Goal: Task Accomplishment & Management: Manage account settings

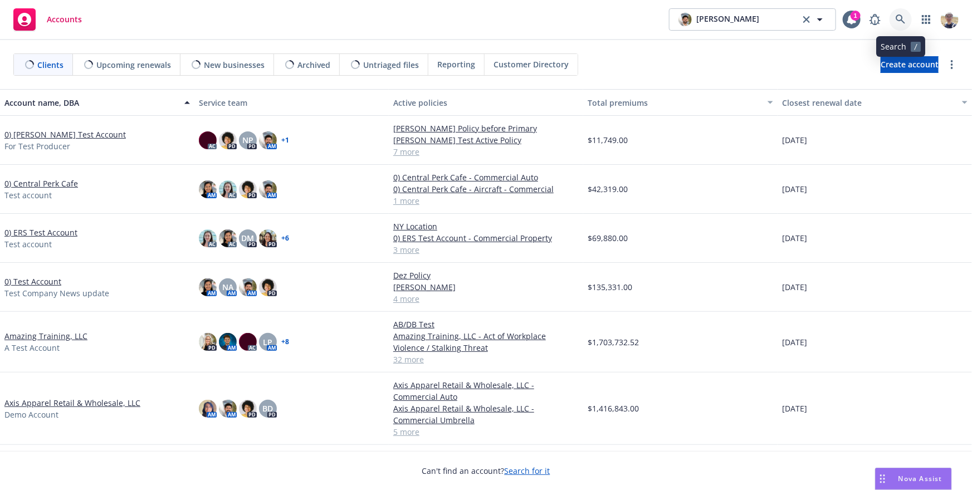
click at [902, 26] on link at bounding box center [901, 19] width 22 height 22
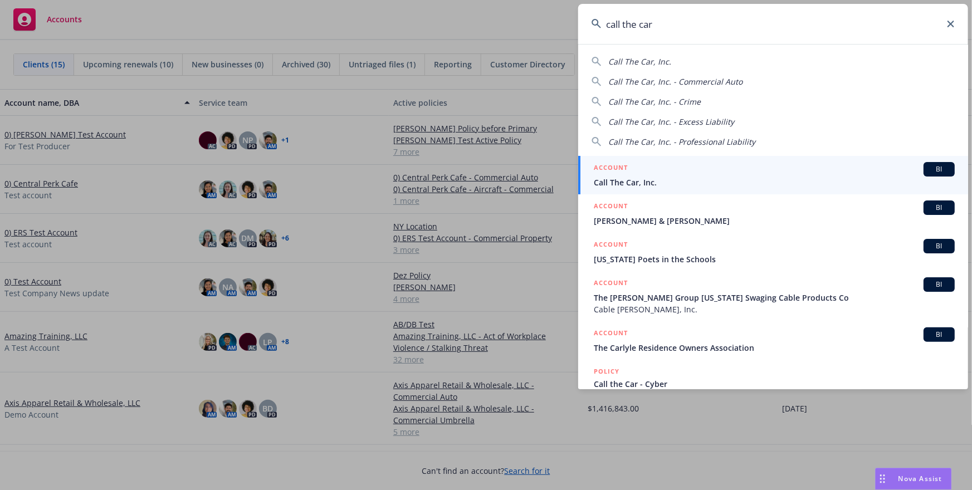
type input "call the car"
click at [650, 168] on div "ACCOUNT BI" at bounding box center [774, 169] width 361 height 14
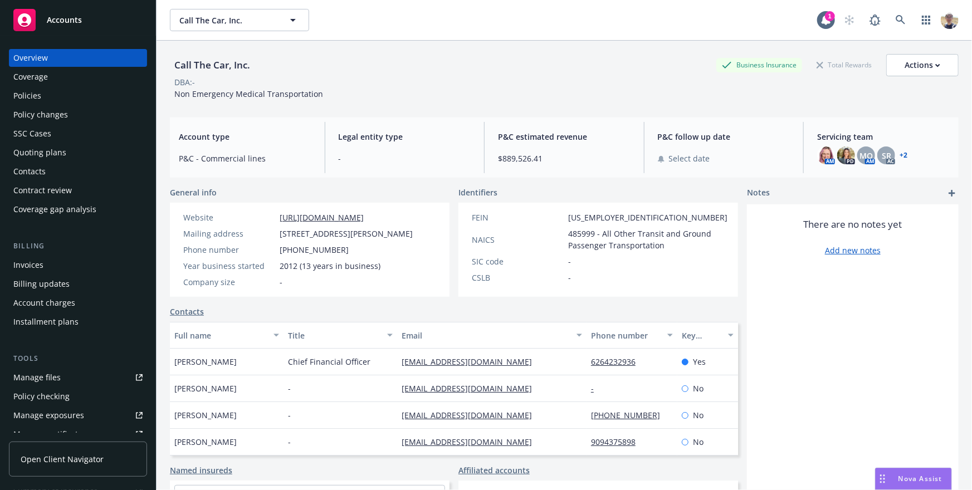
click at [55, 467] on link "Open Client Navigator" at bounding box center [78, 459] width 138 height 35
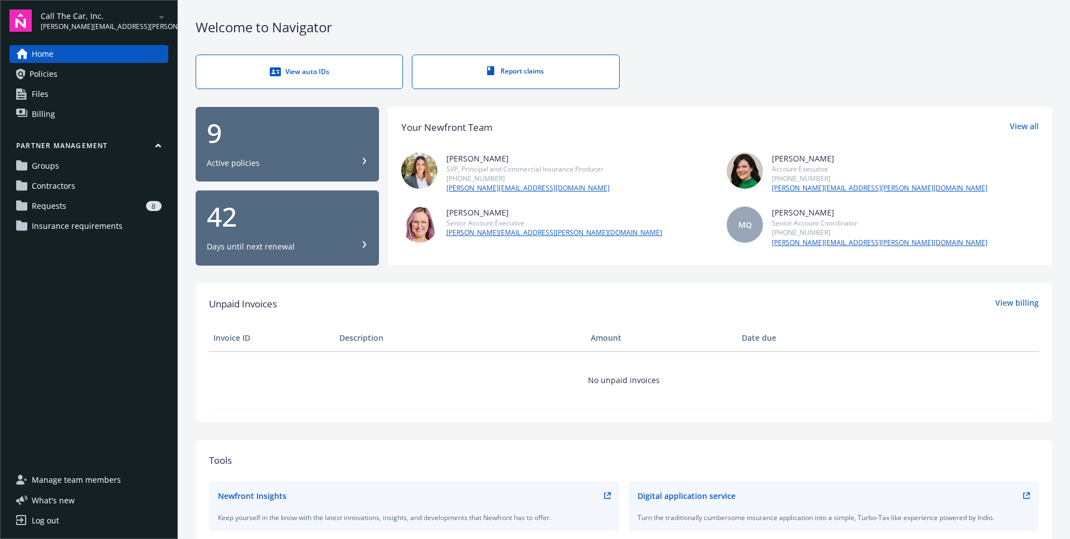
click at [71, 191] on span "Contractors" at bounding box center [53, 186] width 43 height 18
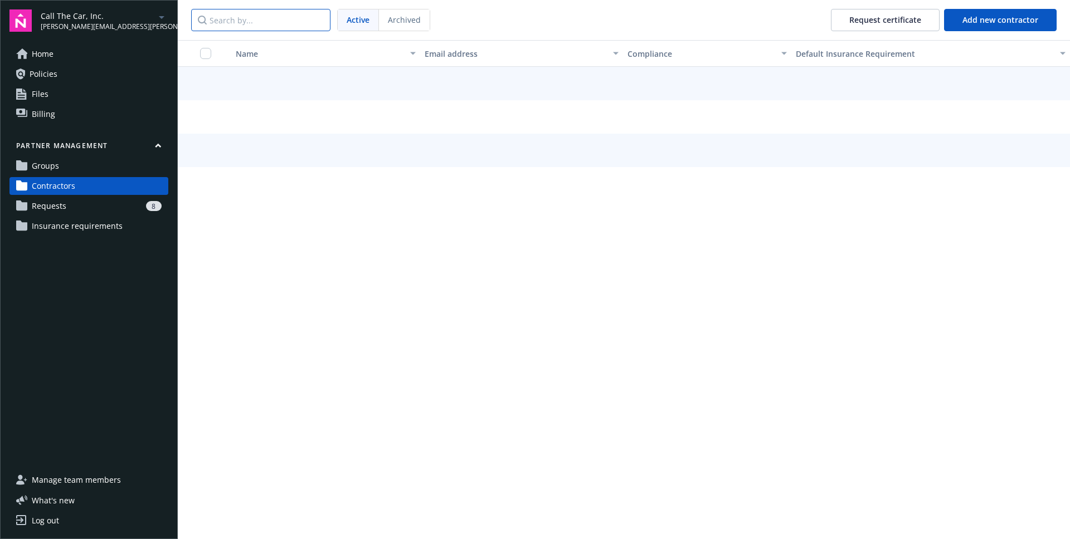
click at [269, 29] on input "Search by..." at bounding box center [260, 20] width 139 height 22
paste input "X-Transportation"
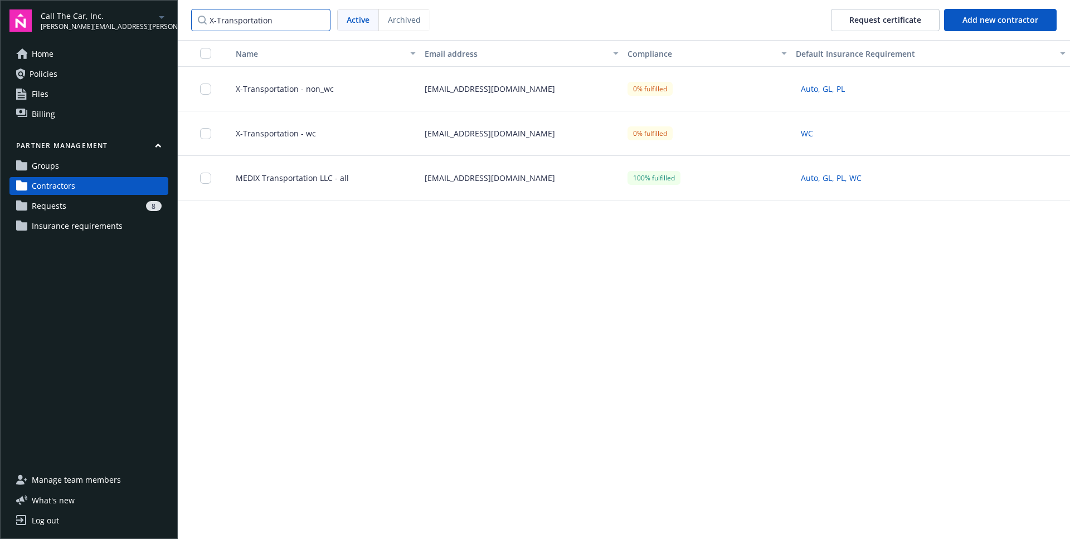
type input "X-Transportation"
click at [298, 132] on span "X-Transportation - wc" at bounding box center [271, 134] width 89 height 12
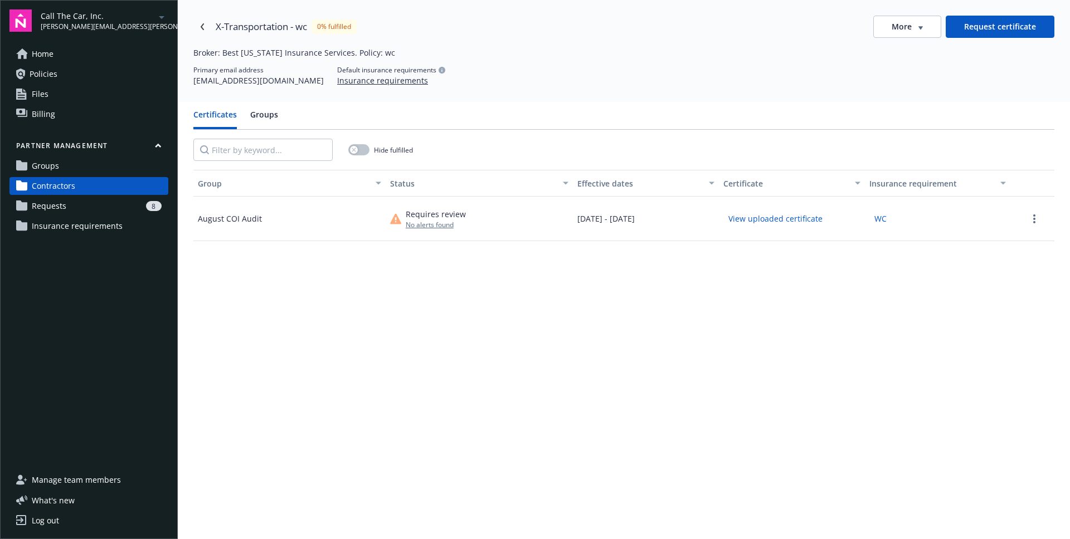
click at [779, 220] on button "View uploaded certificate" at bounding box center [775, 218] width 104 height 17
click at [667, 301] on div "Group Status Effective dates Certificate Insurance requirement August COI Audit…" at bounding box center [623, 419] width 861 height 499
click at [427, 223] on div "No alerts found" at bounding box center [436, 224] width 60 height 9
click at [398, 220] on icon at bounding box center [395, 218] width 11 height 11
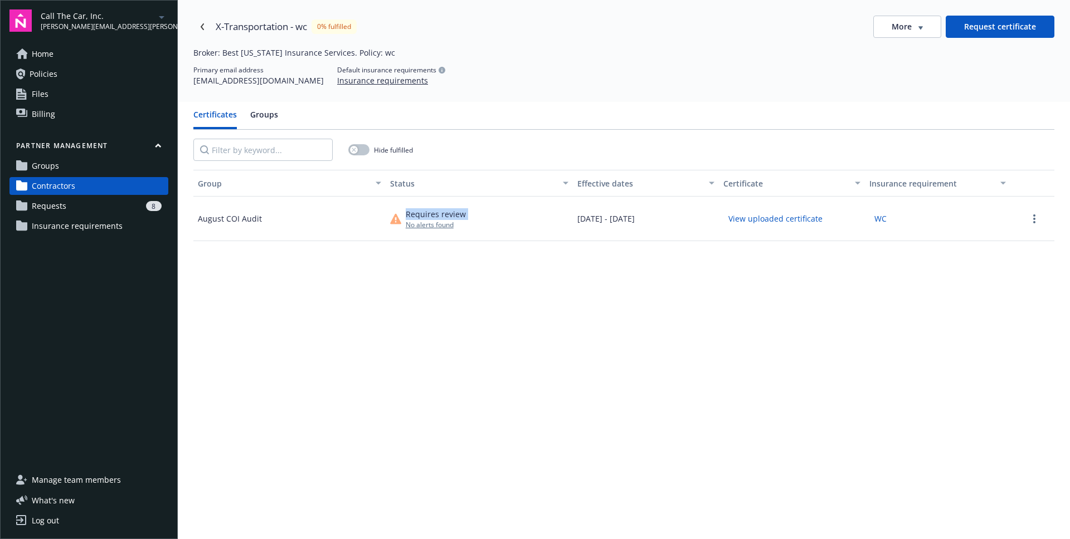
click at [398, 220] on icon at bounding box center [395, 218] width 11 height 11
click at [438, 233] on div "Requires review No alerts found" at bounding box center [479, 219] width 187 height 45
click at [91, 207] on div "8" at bounding box center [116, 206] width 91 height 10
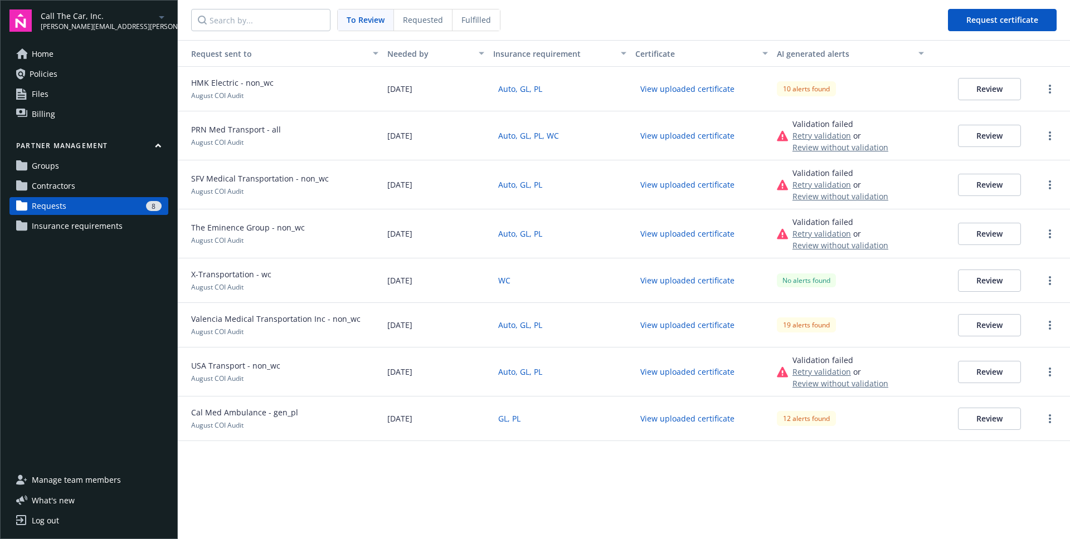
click at [1005, 282] on button "Review" at bounding box center [989, 281] width 63 height 22
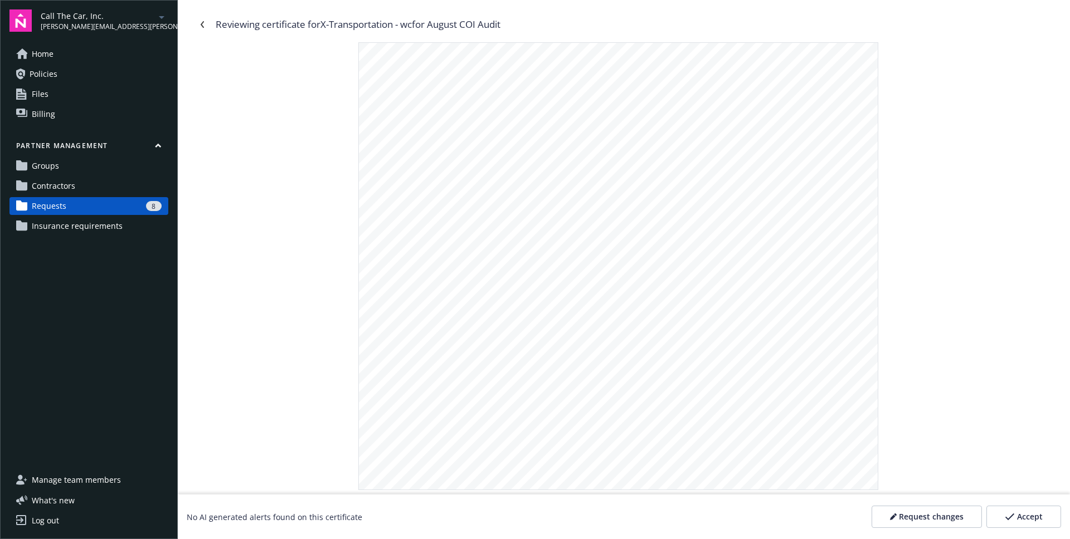
scroll to position [225, 0]
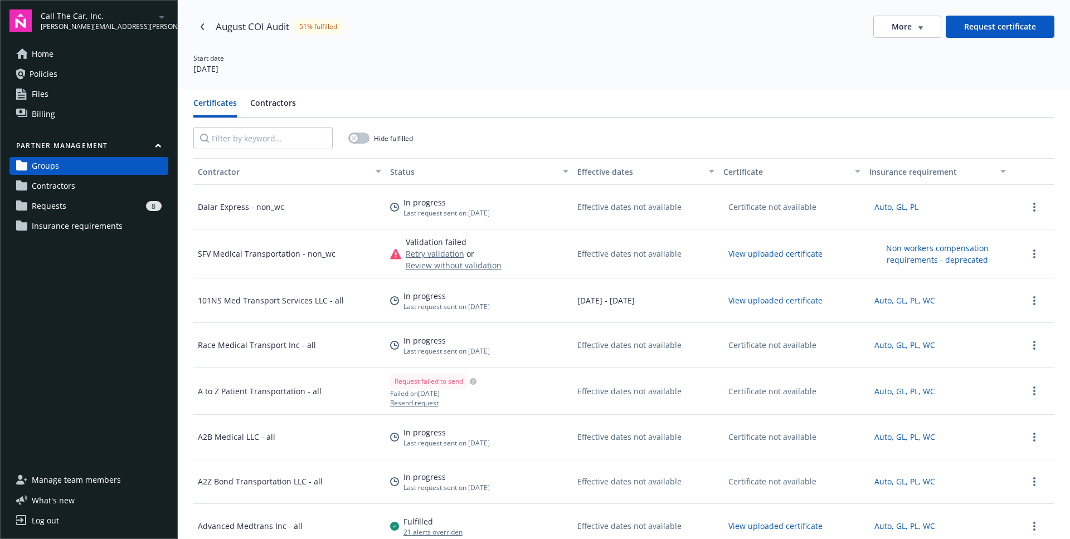
click at [85, 185] on link "Contractors" at bounding box center [88, 186] width 159 height 18
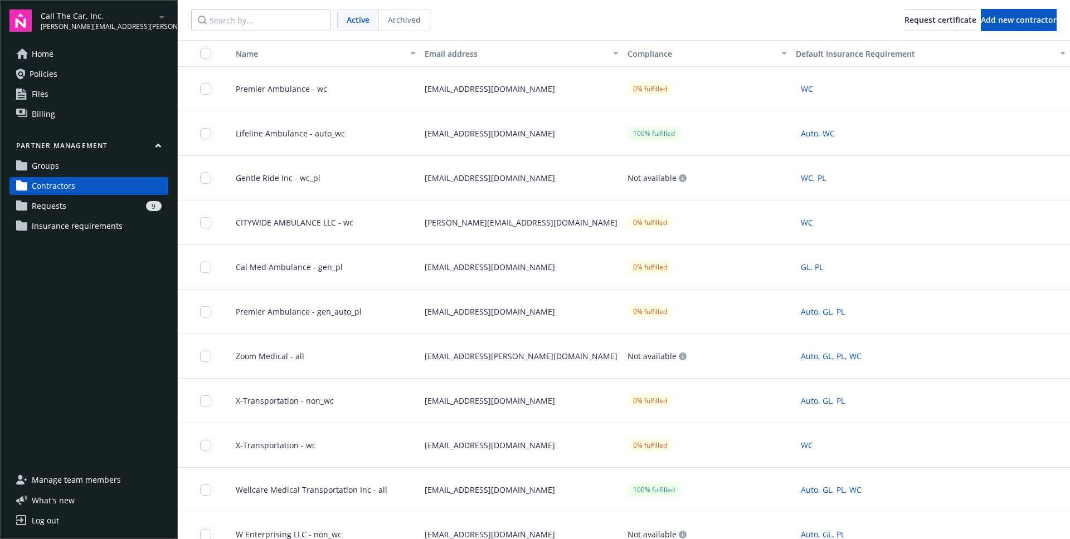
click at [66, 209] on link "Requests 9" at bounding box center [88, 206] width 159 height 18
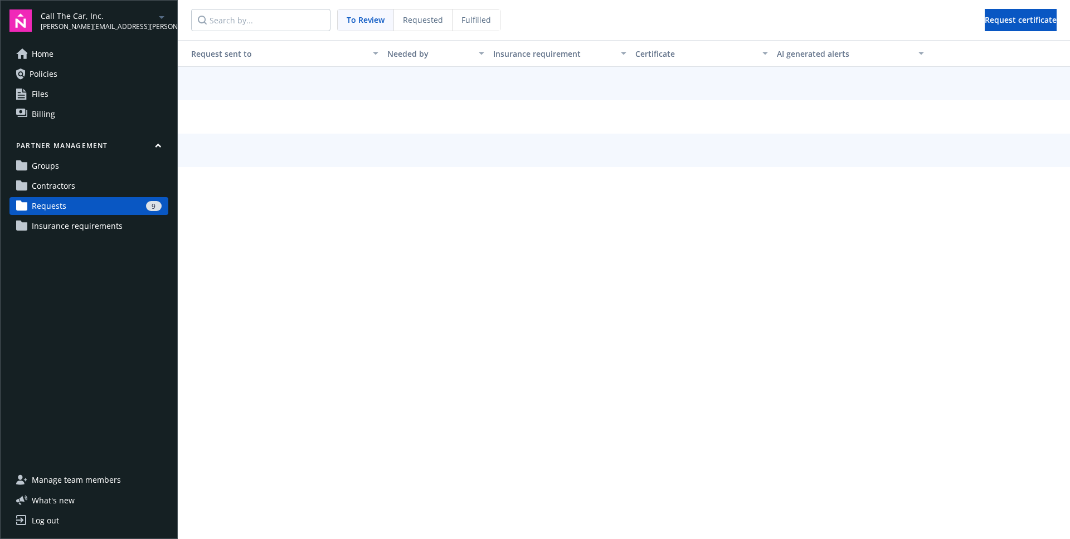
click at [433, 21] on span "Requested" at bounding box center [423, 20] width 40 height 12
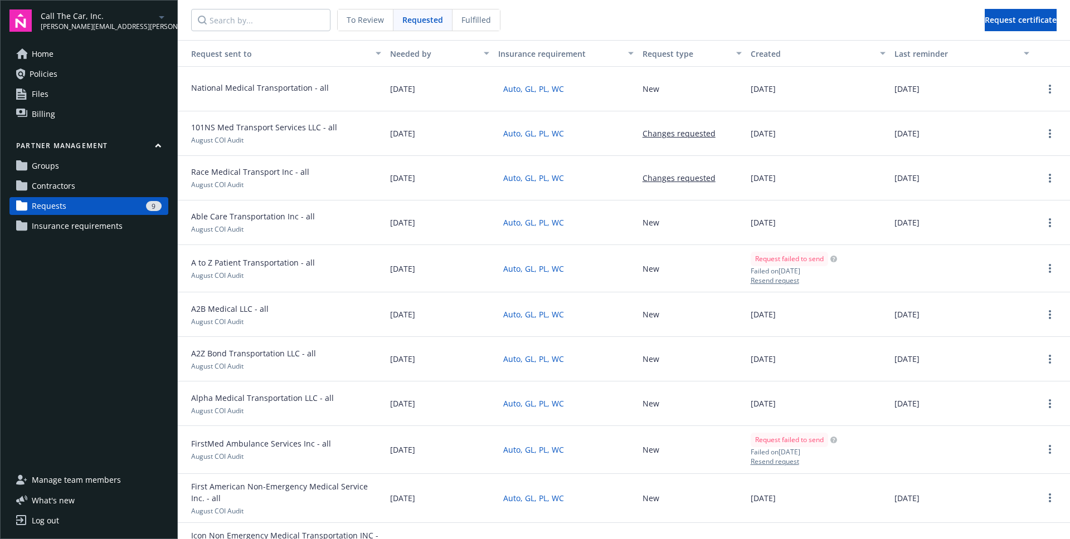
click at [480, 22] on span "Fulfilled" at bounding box center [476, 20] width 30 height 12
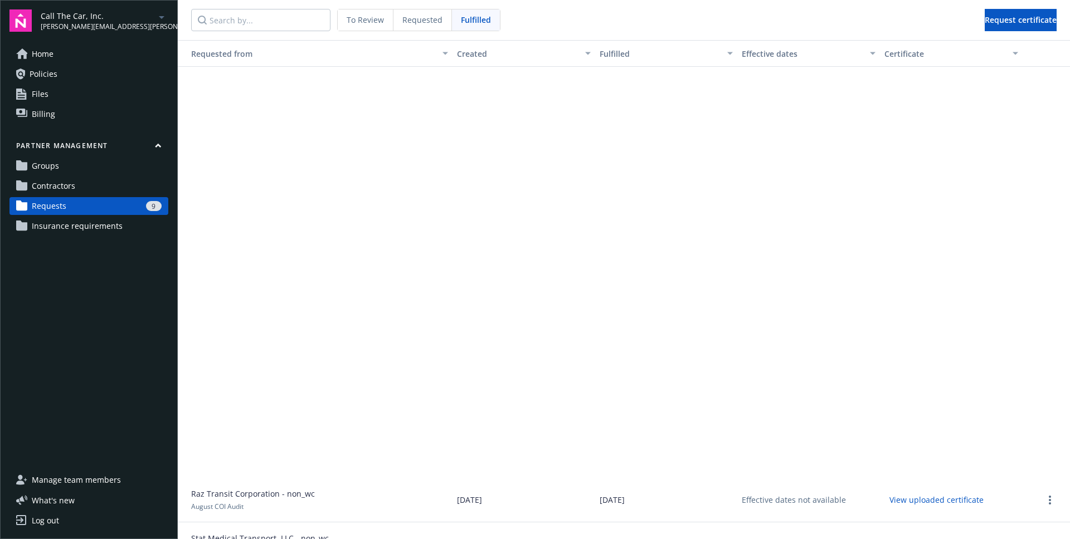
scroll to position [1712, 0]
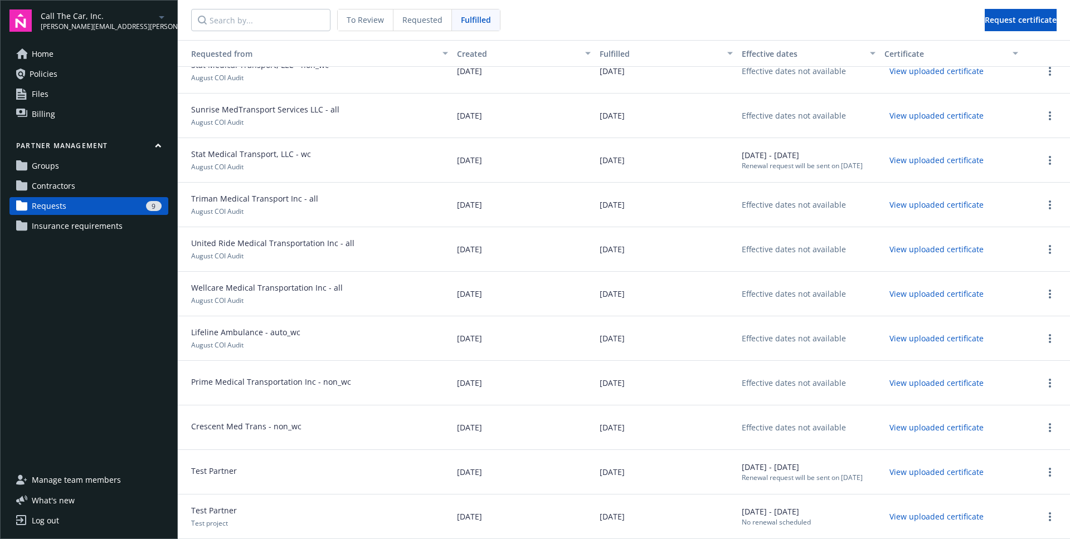
click at [425, 22] on span "Requested" at bounding box center [422, 20] width 40 height 12
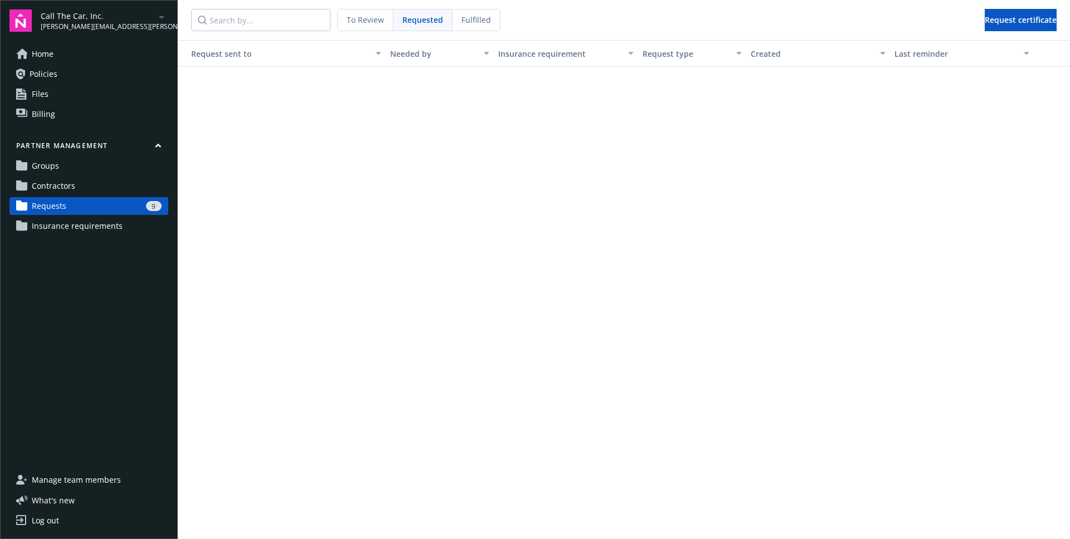
scroll to position [1177, 0]
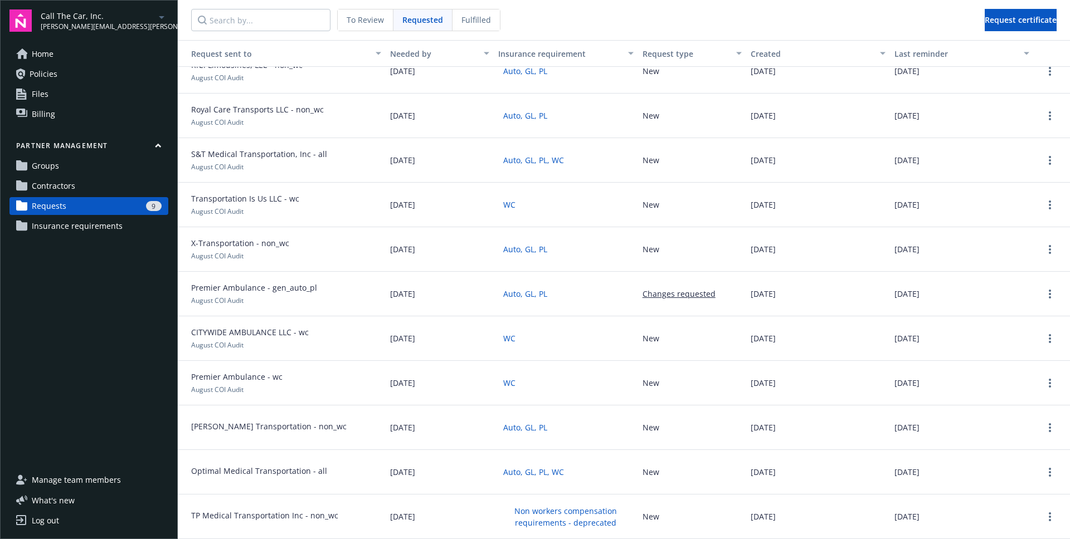
click at [377, 25] on span "To Review" at bounding box center [365, 20] width 37 height 12
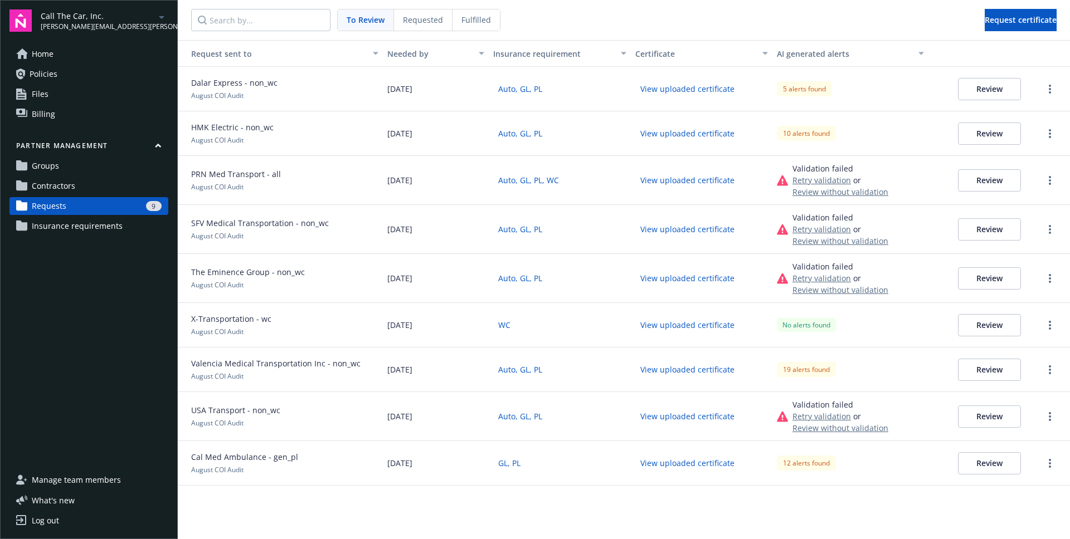
click at [423, 17] on span "Requested" at bounding box center [423, 20] width 40 height 12
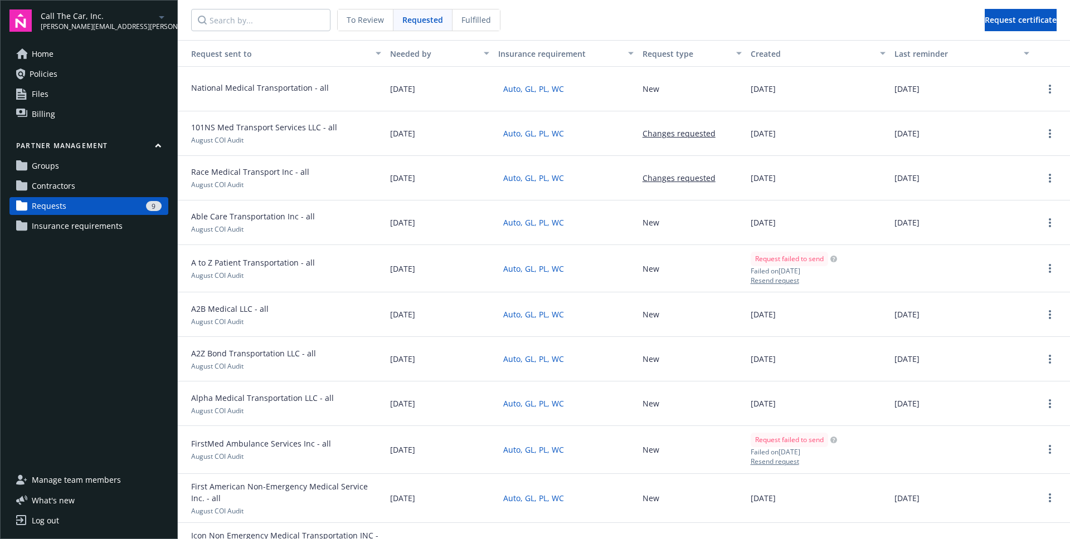
click at [63, 173] on link "Groups" at bounding box center [88, 166] width 159 height 18
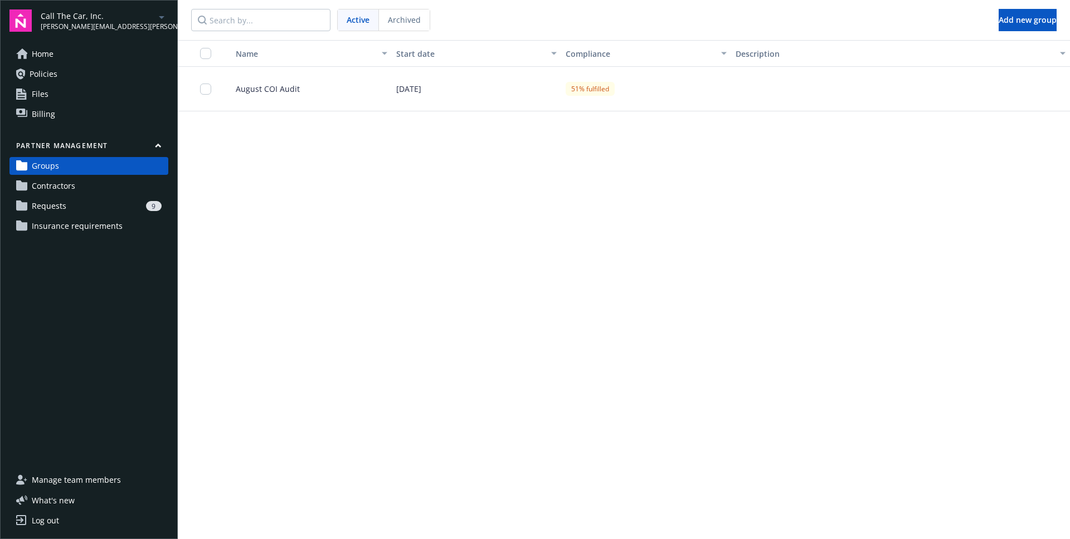
click at [65, 191] on span "Contractors" at bounding box center [53, 186] width 43 height 18
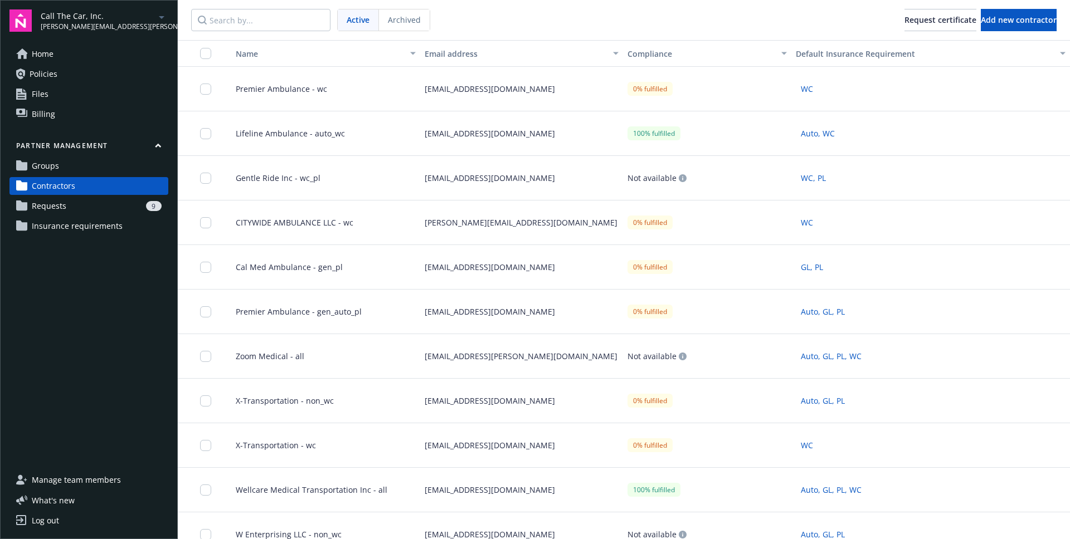
click at [414, 26] on div "Archived" at bounding box center [404, 19] width 51 height 21
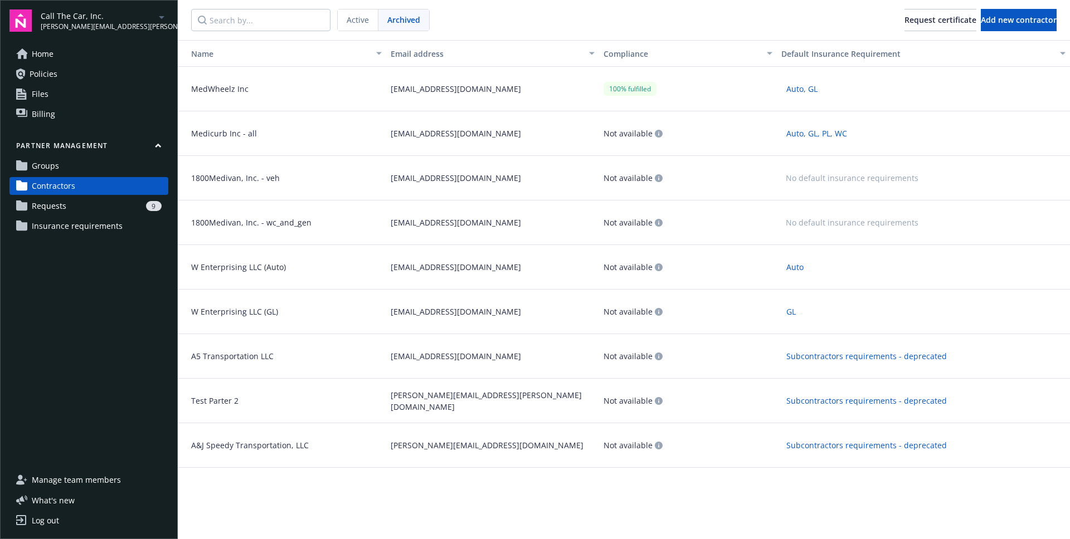
click at [309, 139] on div "Medicurb Inc - all" at bounding box center [282, 133] width 208 height 45
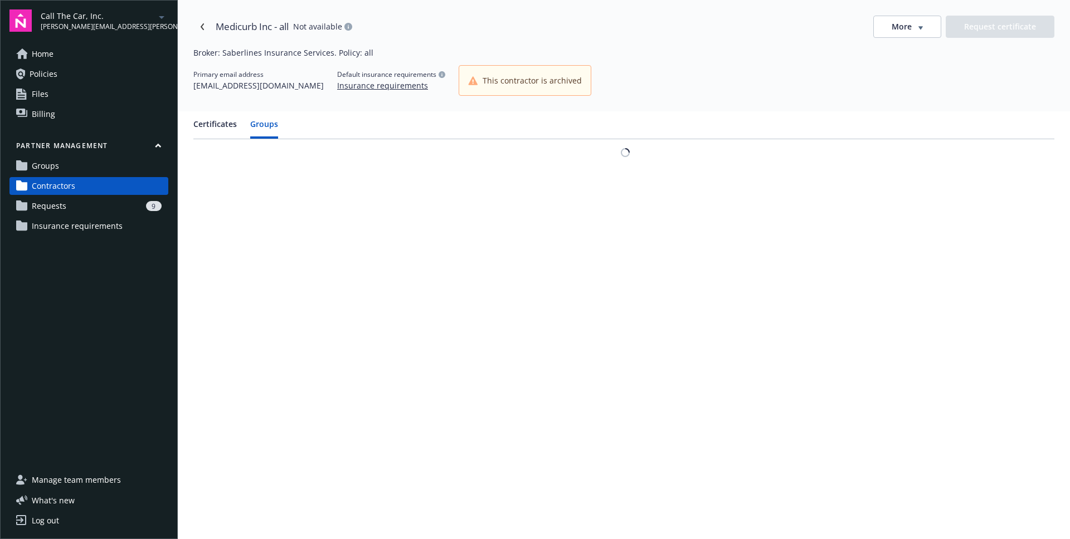
click at [276, 120] on button "Groups" at bounding box center [264, 128] width 28 height 21
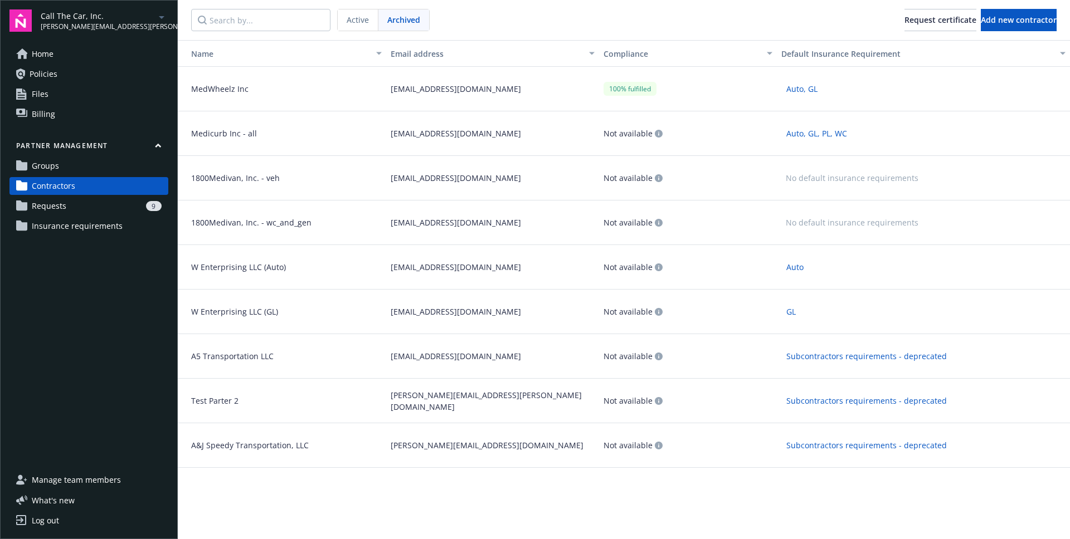
click at [241, 183] on span "1800Medivan, Inc. - veh" at bounding box center [231, 178] width 98 height 12
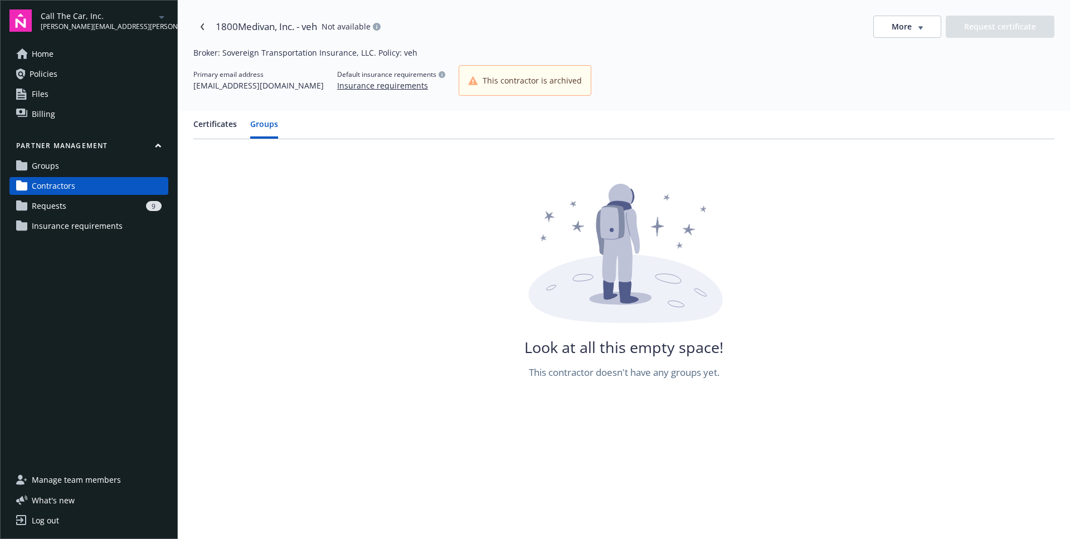
click at [267, 128] on button "Groups" at bounding box center [264, 128] width 28 height 21
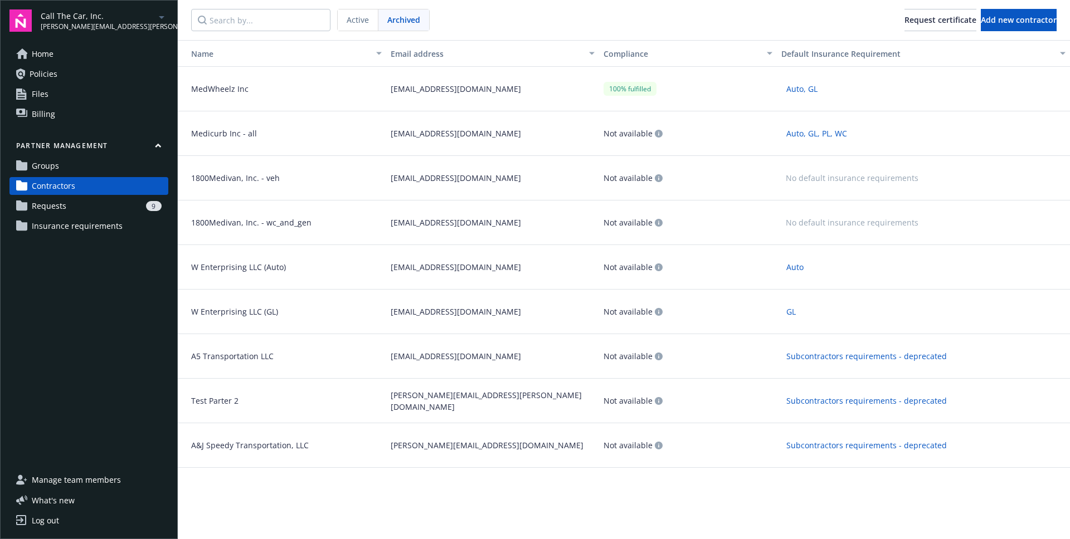
click at [228, 209] on div "1800Medivan, Inc. - wc_and_gen" at bounding box center [282, 223] width 208 height 45
click at [259, 272] on span "W Enterprising LLC (Auto)" at bounding box center [234, 267] width 104 height 12
click at [245, 316] on span "W Enterprising LLC (GL)" at bounding box center [230, 312] width 96 height 12
click at [227, 359] on span "A5 Transportation LLC" at bounding box center [227, 356] width 91 height 12
click at [199, 390] on div "Test Parter 2" at bounding box center [282, 401] width 208 height 45
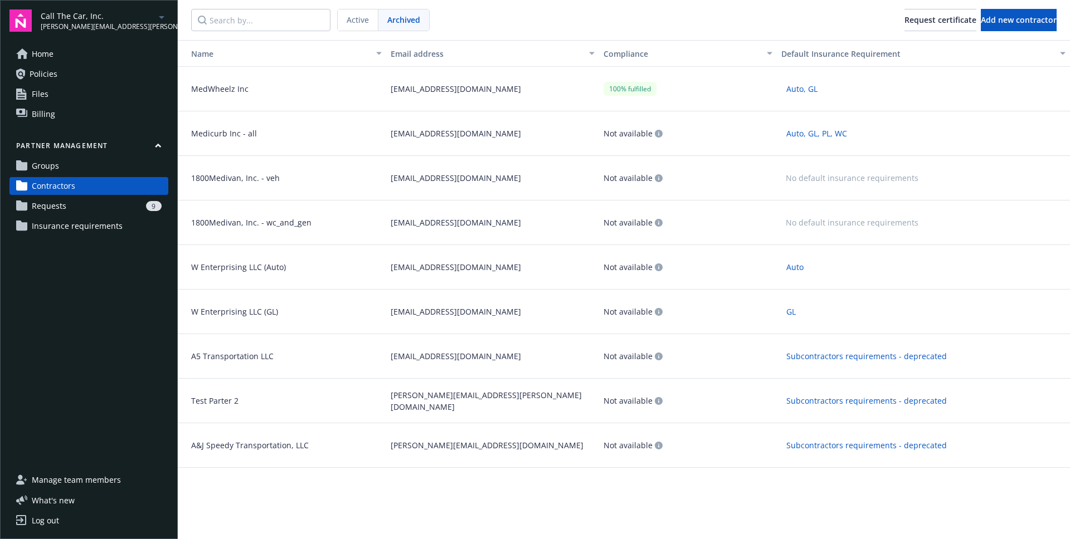
click at [235, 434] on div "A&J Speedy Transportation, LLC" at bounding box center [282, 445] width 208 height 45
click at [267, 72] on div "MedWheelz Inc" at bounding box center [282, 89] width 208 height 45
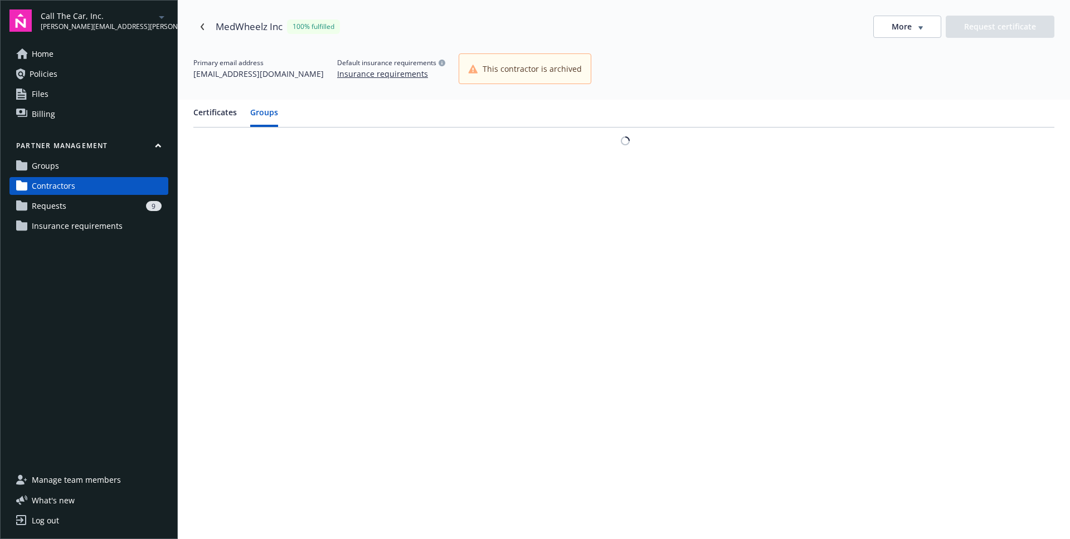
click at [267, 110] on button "Groups" at bounding box center [264, 116] width 28 height 21
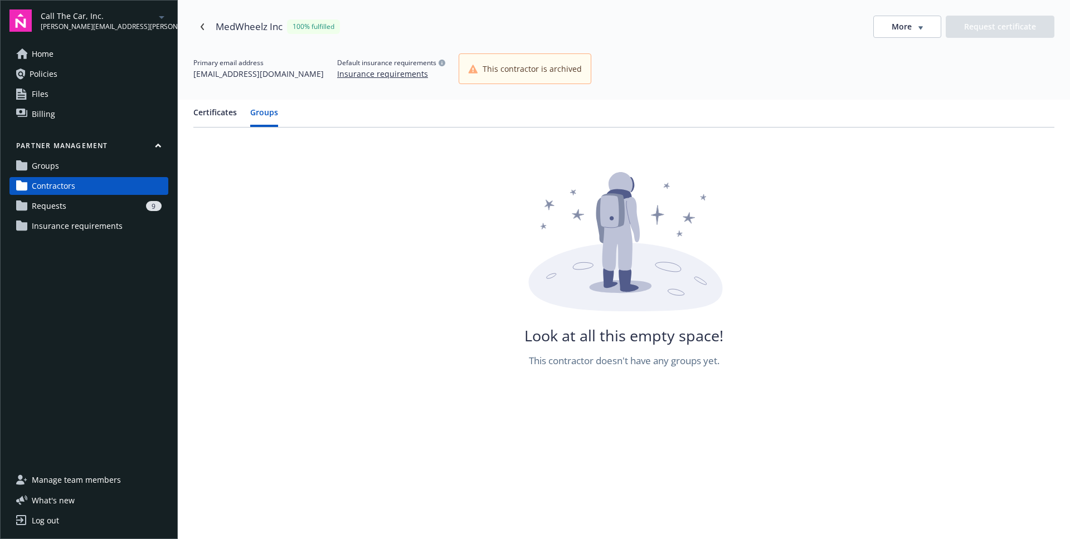
click at [220, 112] on button "Certificates" at bounding box center [214, 116] width 43 height 21
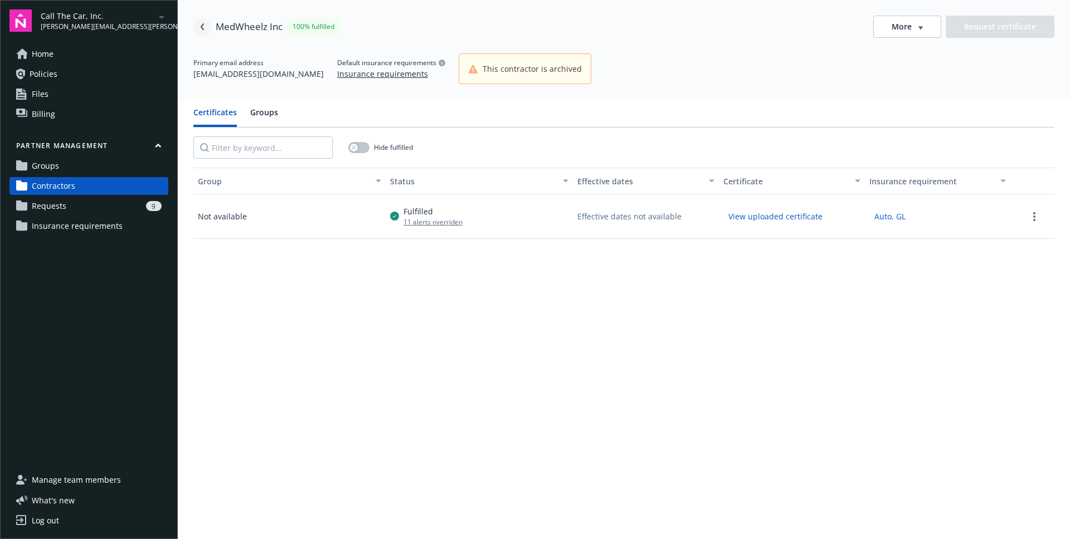
click at [202, 26] on icon "Navigate back" at bounding box center [202, 26] width 7 height 7
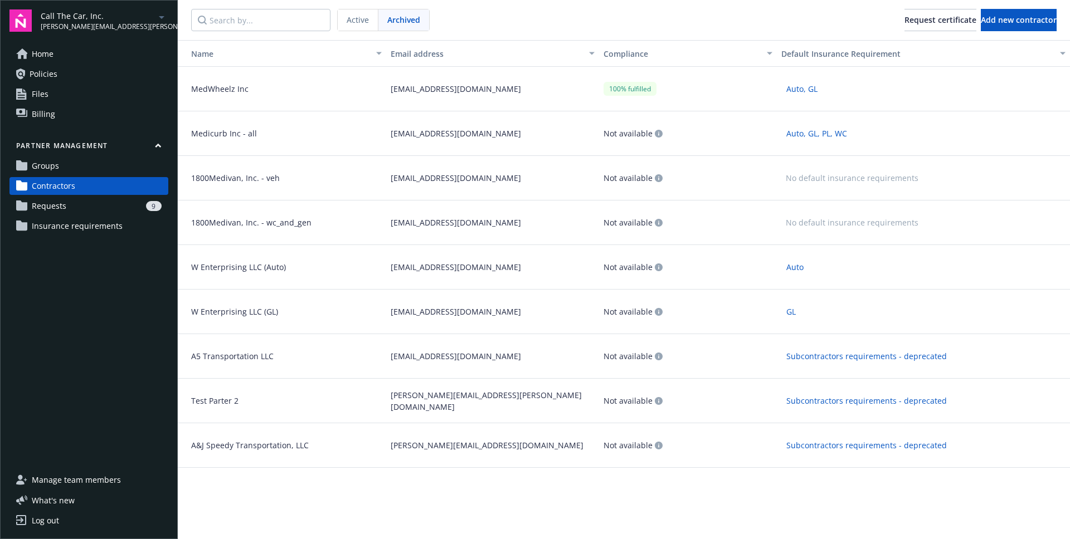
click at [273, 88] on div "MedWheelz Inc" at bounding box center [282, 89] width 208 height 45
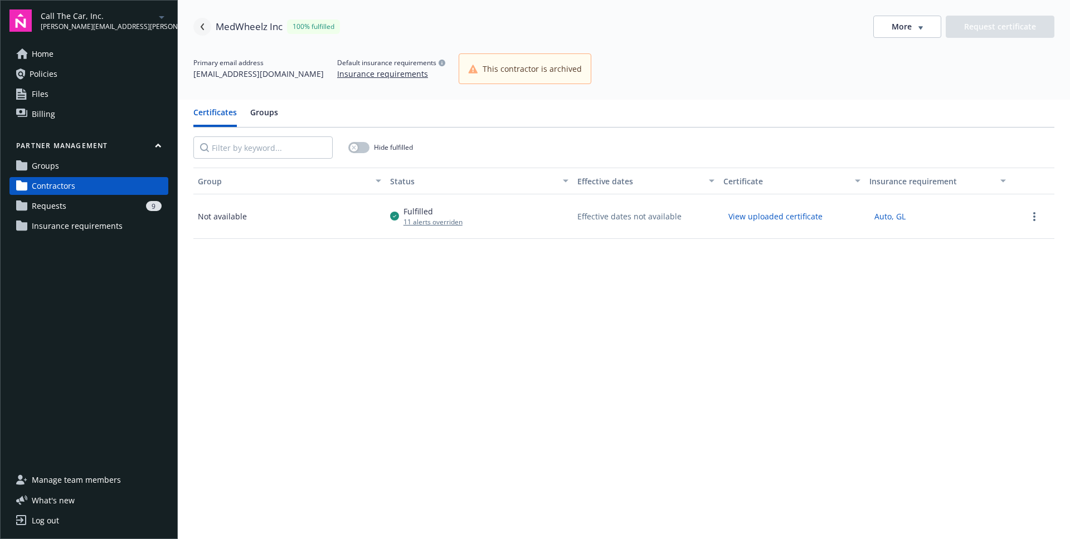
click at [201, 26] on icon "Navigate back" at bounding box center [202, 26] width 3 height 7
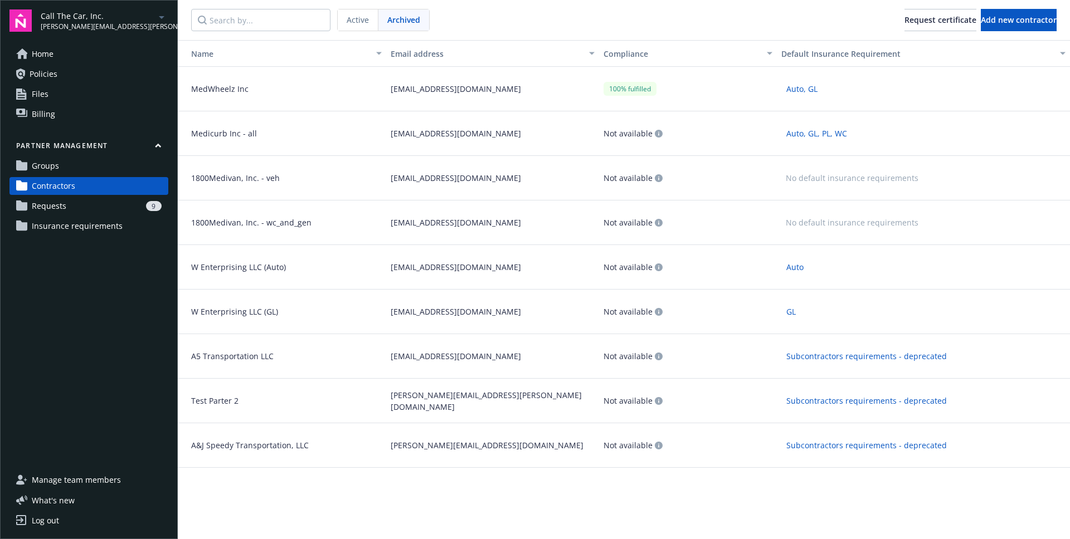
click at [236, 86] on span "MedWheelz Inc" at bounding box center [215, 89] width 66 height 12
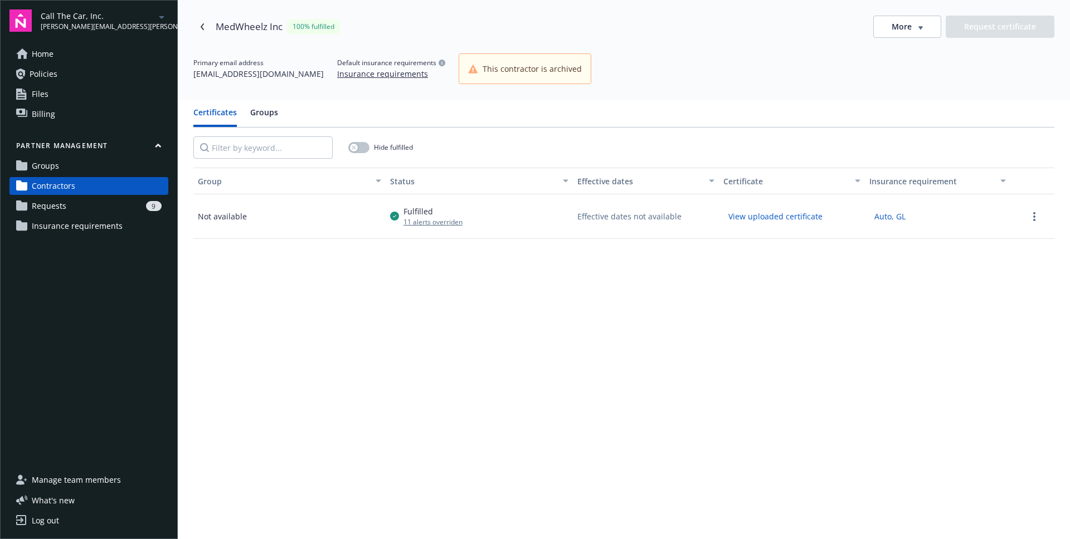
click at [281, 222] on div "Not available" at bounding box center [289, 216] width 192 height 45
click at [1034, 216] on circle "more" at bounding box center [1034, 217] width 2 height 2
click at [607, 94] on div "MedWheelz Inc 100% fulfilled More Request certificate Primary email address jpe…" at bounding box center [624, 50] width 892 height 100
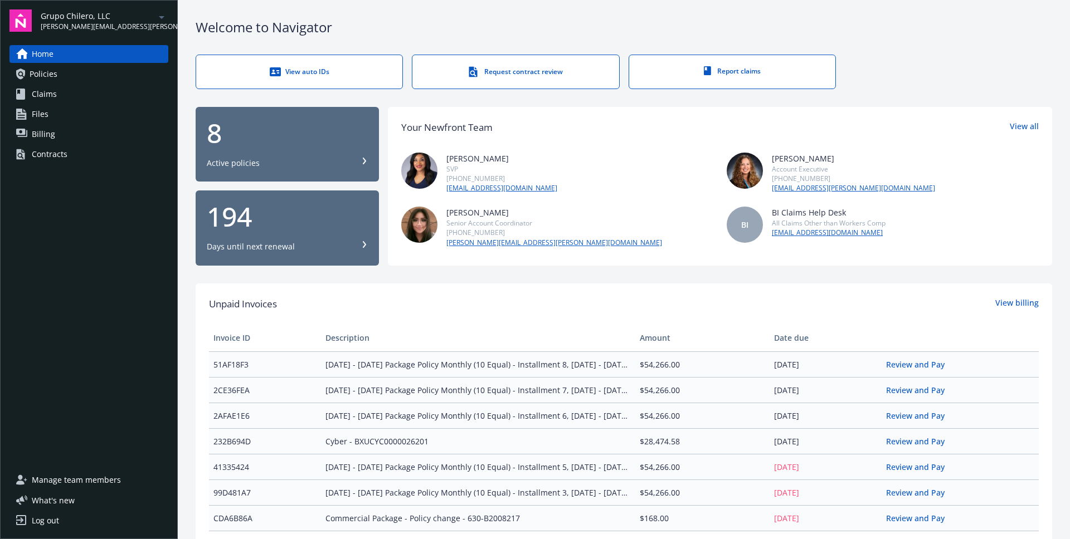
click at [51, 159] on div "Contracts" at bounding box center [50, 154] width 36 height 18
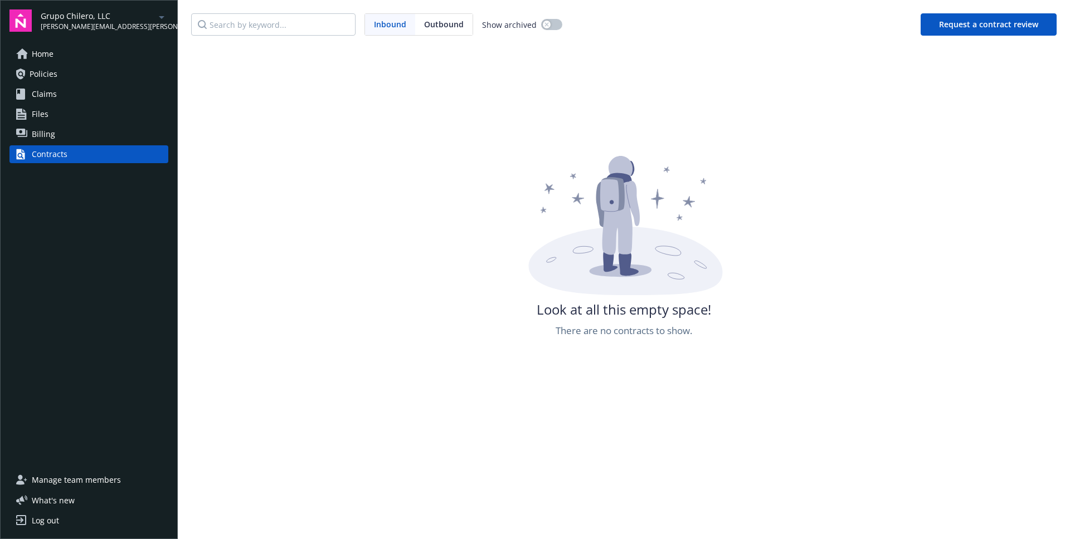
click at [976, 28] on button "Request a contract review" at bounding box center [988, 24] width 136 height 22
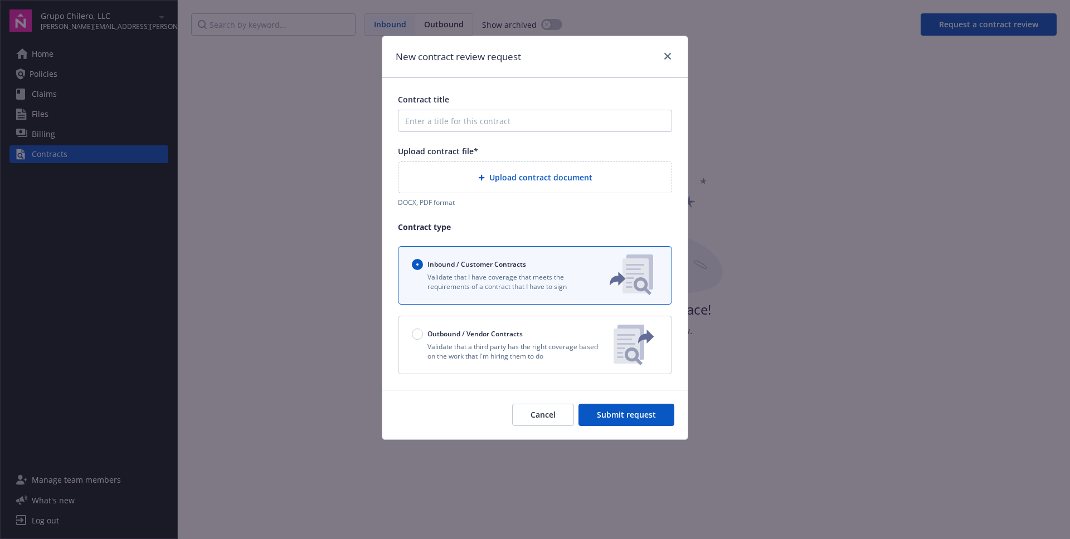
click at [470, 432] on div "Cancel Submit request" at bounding box center [534, 415] width 305 height 50
click at [665, 60] on link "close" at bounding box center [667, 56] width 13 height 13
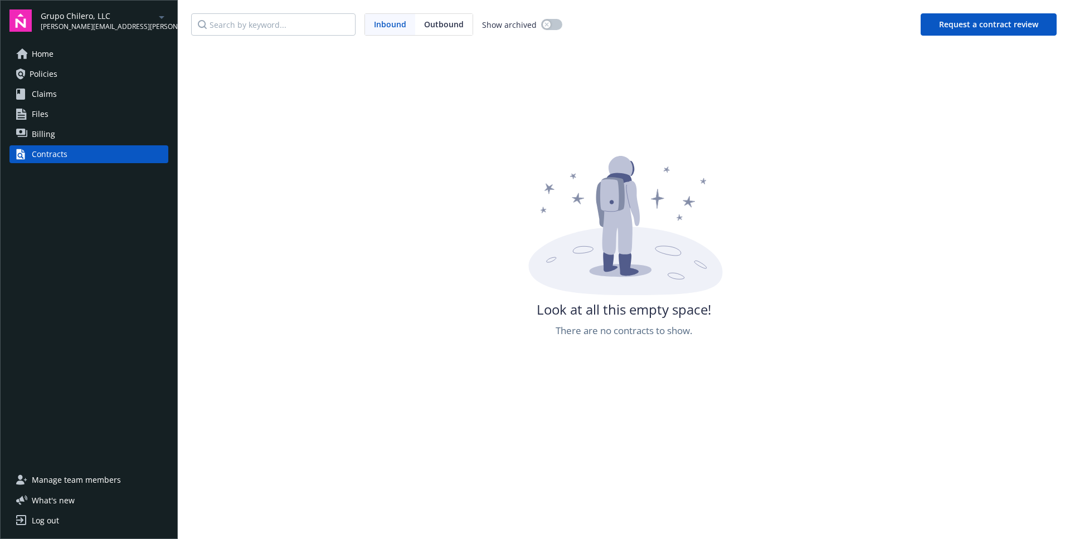
click at [706, 90] on div "Look at all this empty space! There are no contracts to show." at bounding box center [624, 318] width 892 height 539
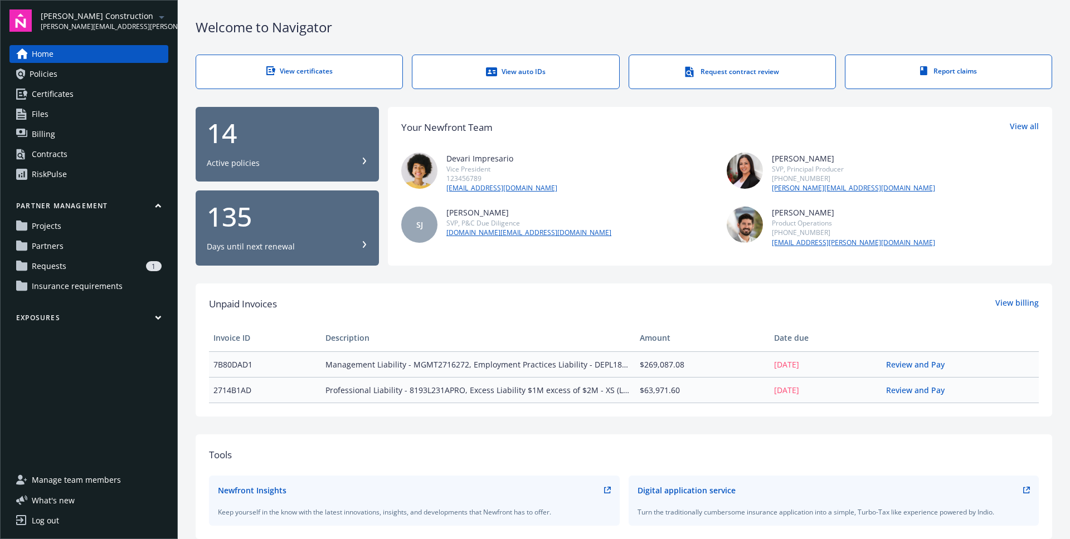
click at [79, 225] on link "Projects" at bounding box center [88, 226] width 159 height 18
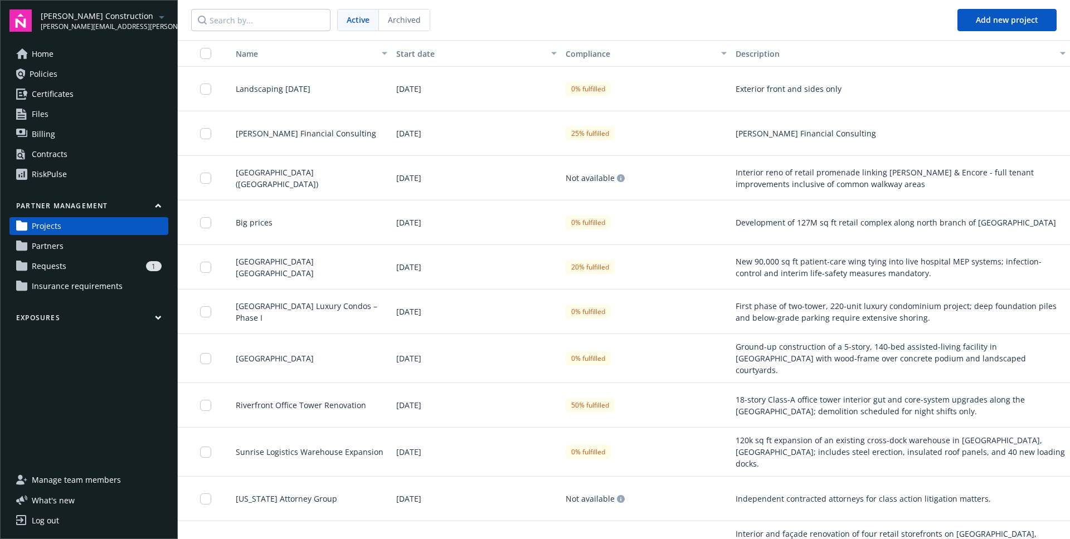
click at [103, 251] on link "Partners" at bounding box center [88, 246] width 159 height 18
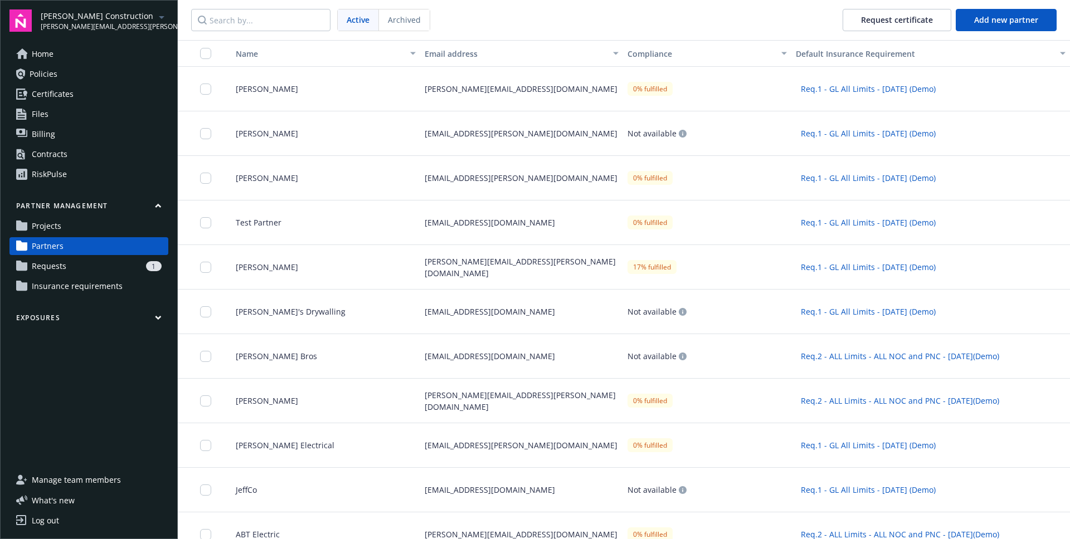
click at [680, 23] on nav "Active Archived Request certificate Add new partner" at bounding box center [624, 20] width 892 height 40
click at [502, 18] on nav "Active Archived Request certificate Add new partner" at bounding box center [624, 20] width 892 height 40
click at [578, 32] on nav "Active Archived Request certificate Add new partner" at bounding box center [624, 20] width 892 height 40
click at [78, 288] on span "Insurance requirements" at bounding box center [77, 286] width 91 height 18
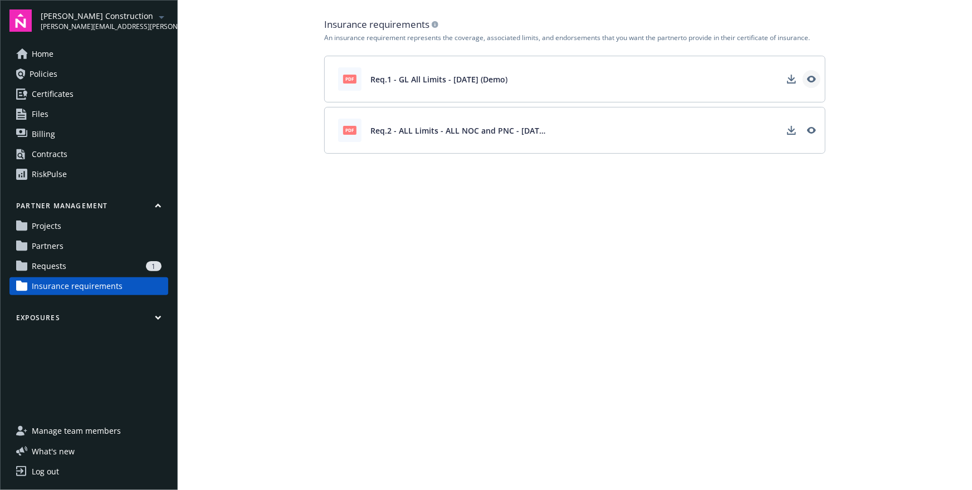
click at [816, 82] on icon "View" at bounding box center [811, 79] width 9 height 9
click at [509, 235] on main "Insurance requirements An insurance requirement represents the coverage, associ…" at bounding box center [575, 245] width 795 height 490
click at [565, 220] on main "Insurance requirements An insurance requirement represents the coverage, associ…" at bounding box center [575, 245] width 795 height 490
click at [102, 251] on link "Partners" at bounding box center [88, 246] width 159 height 18
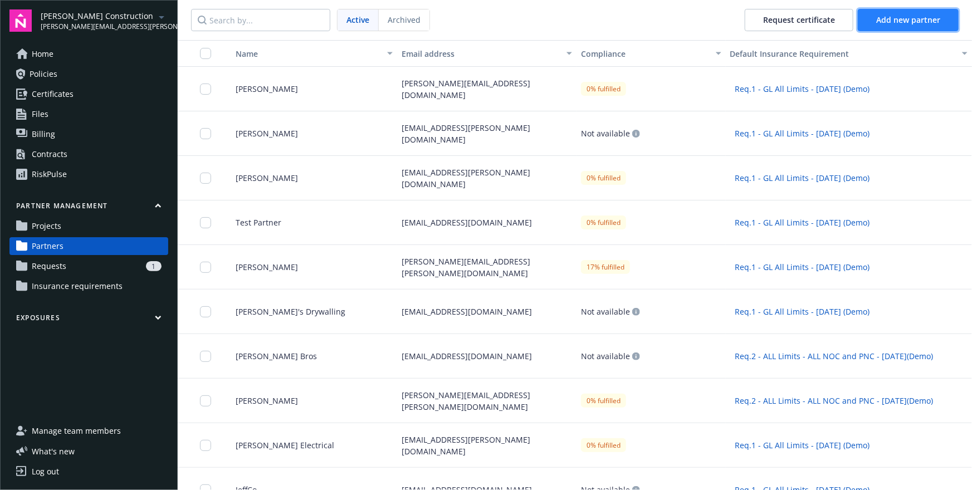
click at [889, 26] on button "Add new partner" at bounding box center [908, 20] width 101 height 22
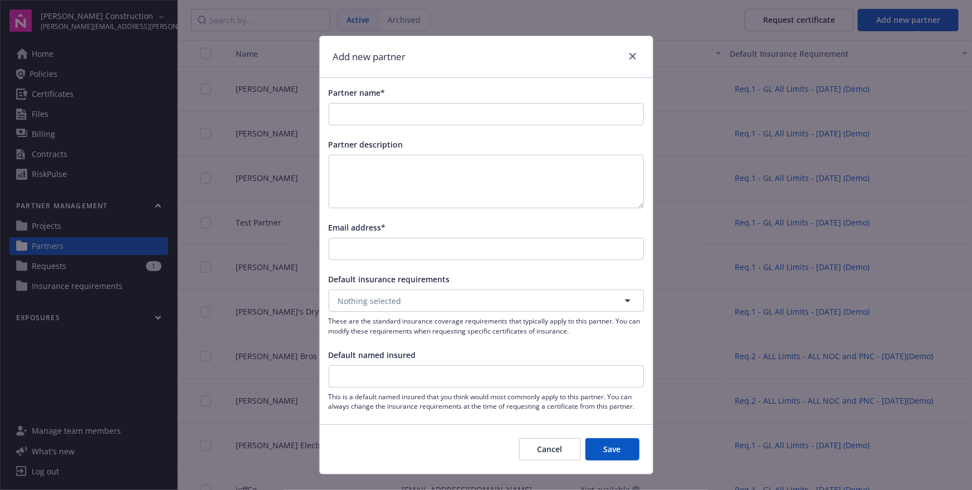
click at [542, 457] on button "Cancel" at bounding box center [550, 449] width 62 height 22
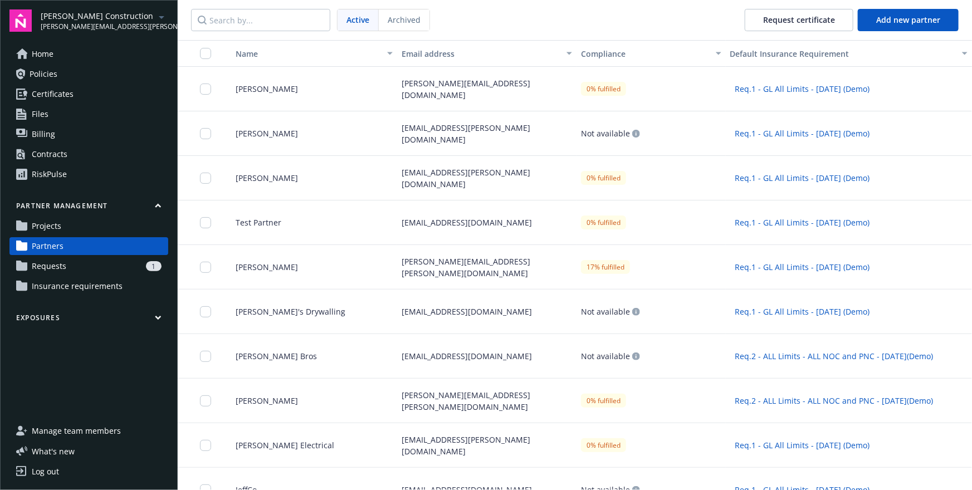
click at [566, 19] on nav "Active Archived Request certificate Add new partner" at bounding box center [575, 20] width 795 height 40
click at [889, 28] on button "Add new partner" at bounding box center [908, 20] width 101 height 22
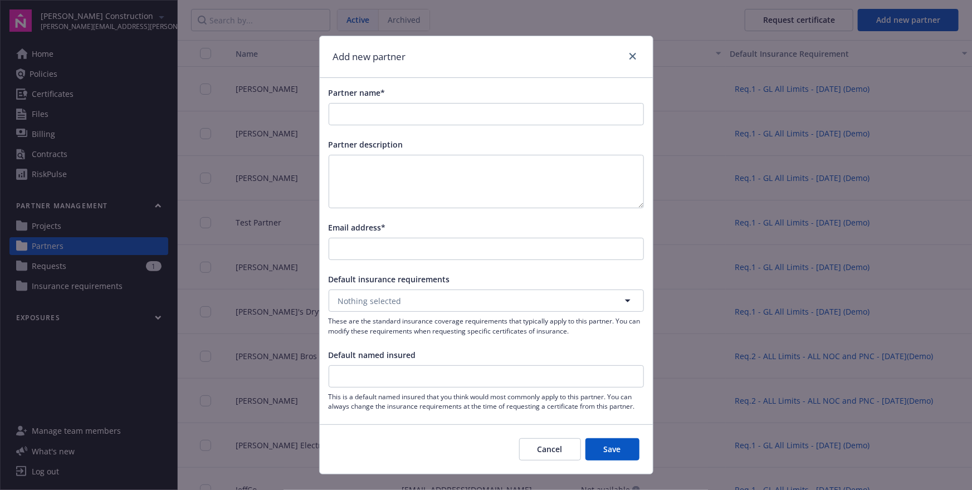
click at [344, 94] on span "Partner name*" at bounding box center [357, 92] width 57 height 11
click at [344, 104] on input "Partner name*" at bounding box center [486, 114] width 314 height 21
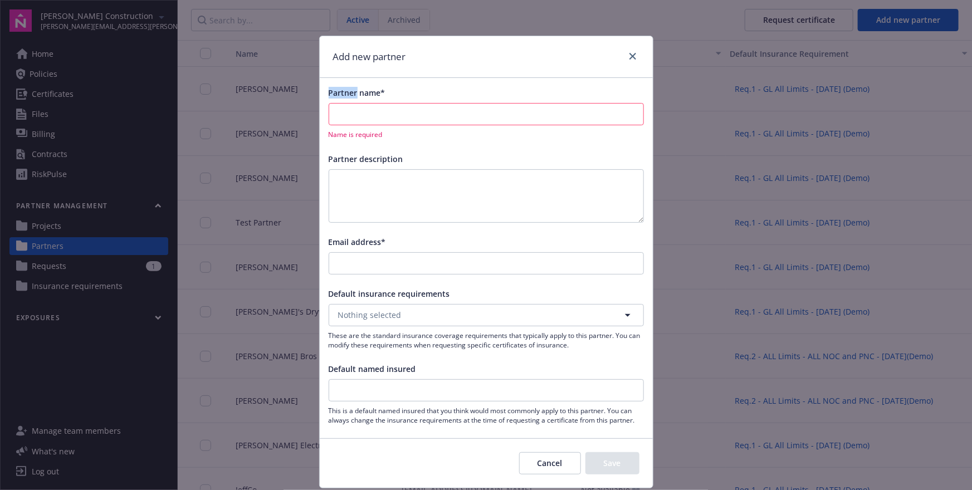
click at [344, 94] on span "Partner name*" at bounding box center [357, 92] width 57 height 11
click at [344, 104] on input "Partner name*" at bounding box center [486, 114] width 314 height 21
click at [344, 94] on span "Partner name*" at bounding box center [357, 92] width 57 height 11
click at [344, 104] on input "Partner name*" at bounding box center [486, 114] width 314 height 21
click at [425, 97] on div "Partner name*" at bounding box center [486, 93] width 315 height 12
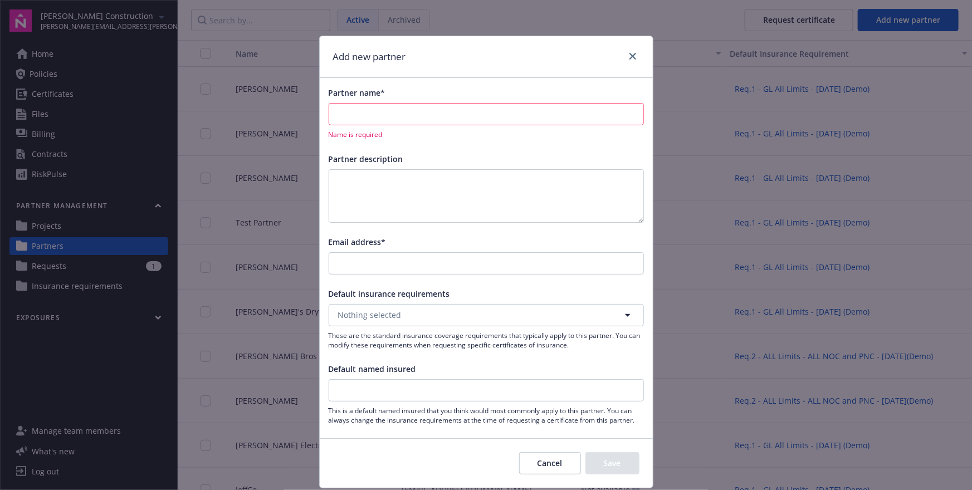
click at [455, 91] on div "Partner name*" at bounding box center [486, 93] width 315 height 12
click at [339, 239] on span "Email address*" at bounding box center [357, 242] width 57 height 11
click at [339, 253] on input "Email address*" at bounding box center [486, 263] width 314 height 21
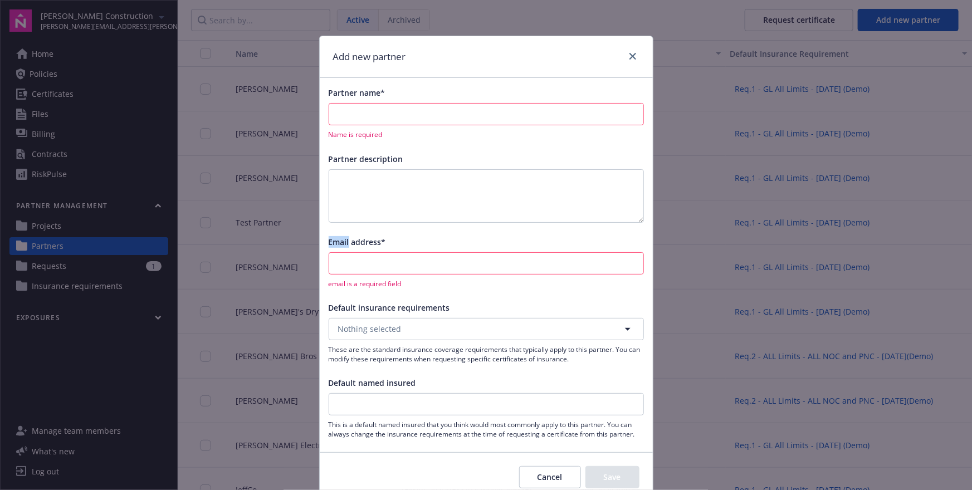
click at [339, 239] on span "Email address*" at bounding box center [357, 242] width 57 height 11
click at [339, 253] on input "Email address*" at bounding box center [486, 263] width 314 height 21
click at [339, 239] on span "Email address*" at bounding box center [357, 242] width 57 height 11
click at [339, 253] on input "Email address*" at bounding box center [486, 263] width 314 height 21
click at [417, 247] on div "Email address*" at bounding box center [486, 242] width 315 height 12
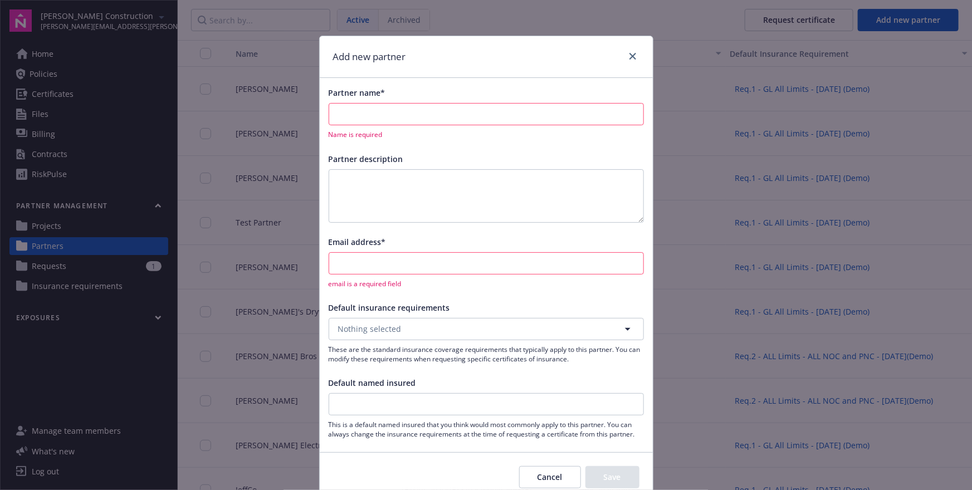
click at [423, 298] on div "Partner name* Name is required Partner description Email address* email is a re…" at bounding box center [486, 263] width 333 height 370
click at [371, 308] on span "Default insurance requirements" at bounding box center [389, 308] width 121 height 11
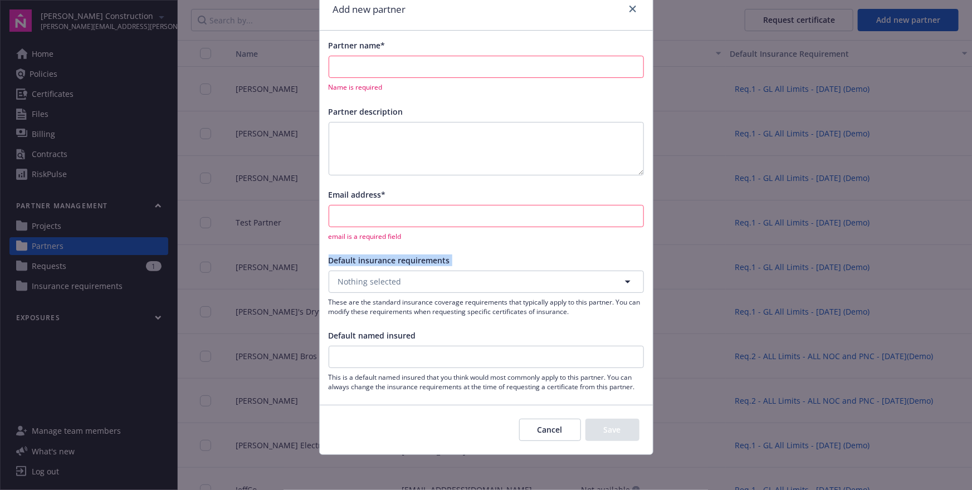
scroll to position [25, 0]
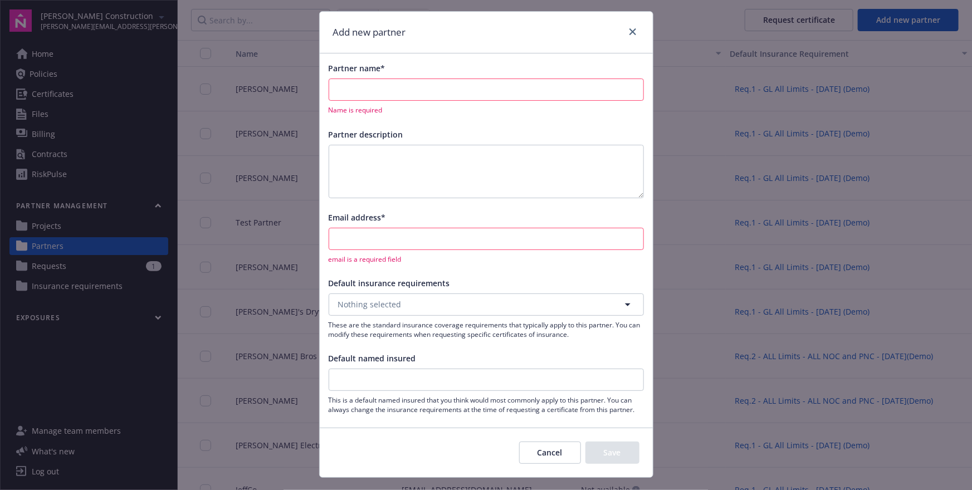
click at [339, 441] on div "Cancel Save" at bounding box center [486, 453] width 333 height 50
click at [536, 454] on button "Cancel" at bounding box center [550, 453] width 62 height 22
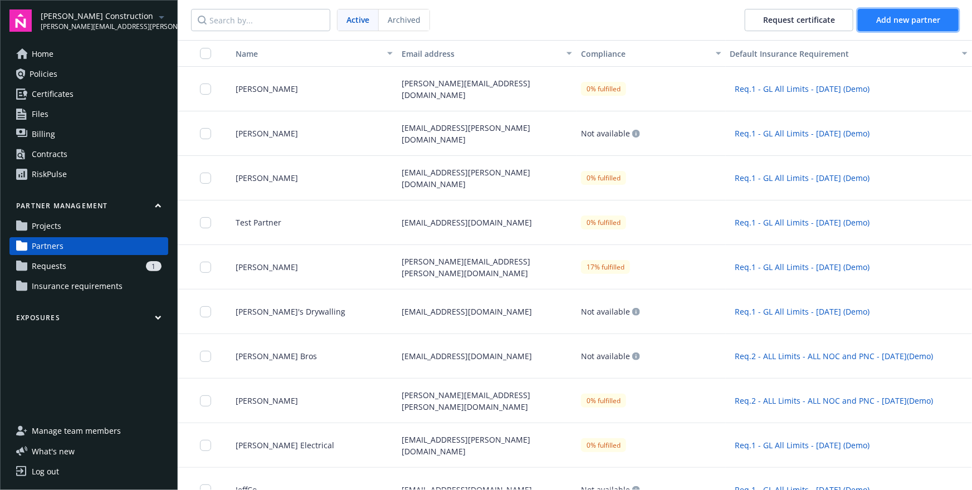
click at [873, 20] on button "Add new partner" at bounding box center [908, 20] width 101 height 22
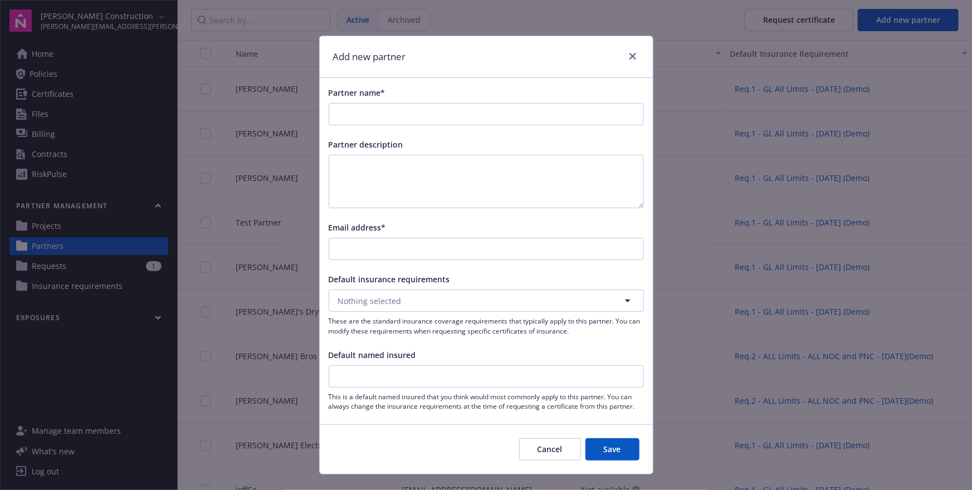
click at [344, 355] on span "Default named insured" at bounding box center [372, 355] width 87 height 11
click at [344, 366] on input "Default named insured" at bounding box center [486, 376] width 314 height 21
click at [344, 355] on span "Default named insured" at bounding box center [372, 355] width 87 height 11
click at [344, 366] on input "Default named insured" at bounding box center [486, 376] width 314 height 21
click at [344, 355] on span "Default named insured" at bounding box center [372, 355] width 87 height 11
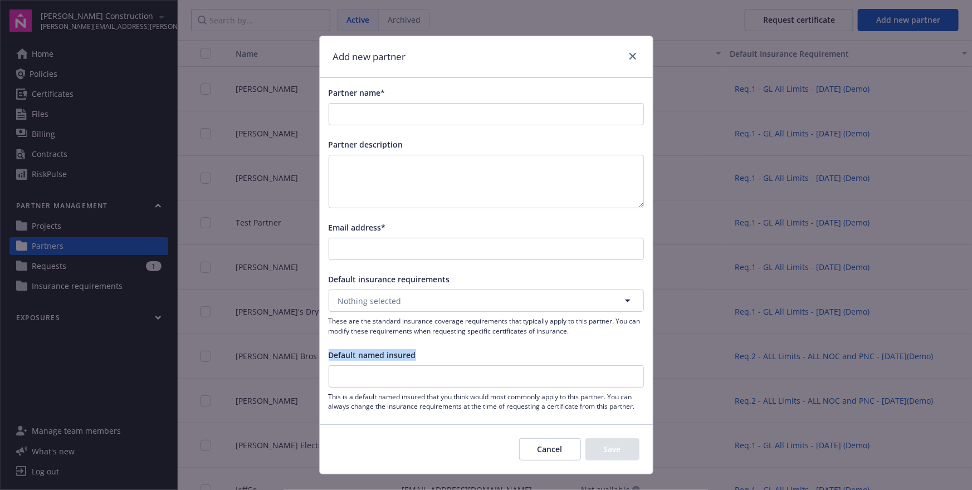
click at [344, 366] on input "Default named insured" at bounding box center [486, 376] width 314 height 21
click at [398, 357] on span "Default named insured" at bounding box center [372, 355] width 87 height 11
click at [398, 366] on input "Default named insured" at bounding box center [486, 376] width 314 height 21
click at [421, 405] on span "This is a default named insured that you think would most commonly apply to thi…" at bounding box center [486, 401] width 315 height 19
click at [390, 429] on div "Cancel Save" at bounding box center [486, 450] width 333 height 50
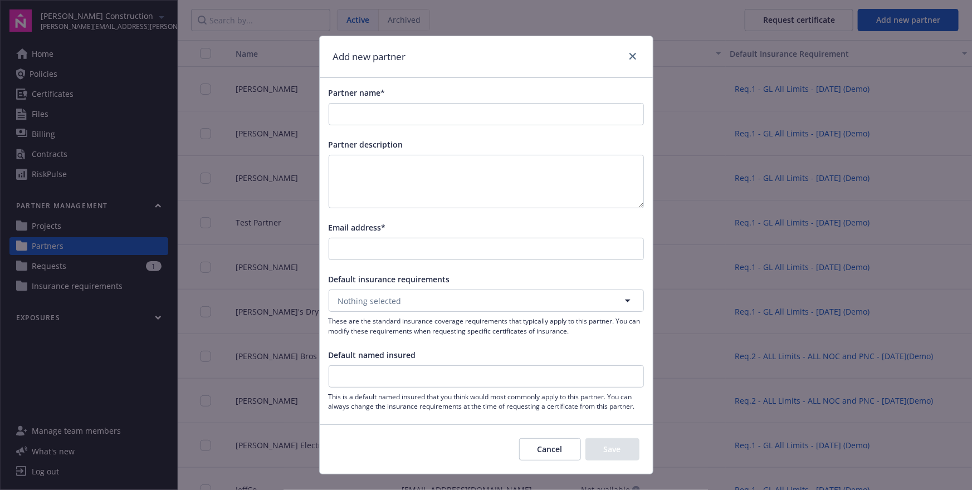
click at [398, 408] on span "This is a default named insured that you think would most commonly apply to thi…" at bounding box center [486, 401] width 315 height 19
click at [436, 442] on div "Cancel Save" at bounding box center [486, 450] width 333 height 50
click at [406, 111] on input "Partner name*" at bounding box center [486, 114] width 314 height 21
type input "w"
type input "My transportation"
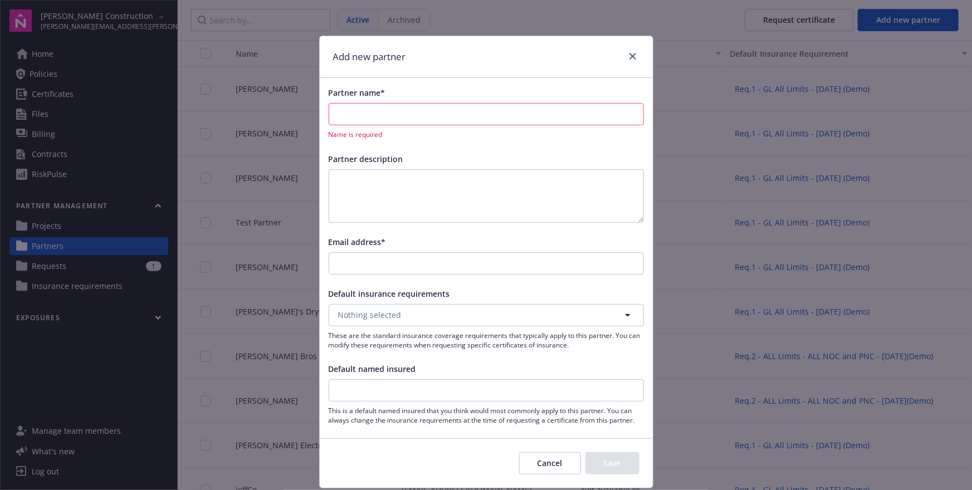
click at [430, 88] on div "Partner name*" at bounding box center [486, 93] width 315 height 12
click at [372, 437] on form "Partner name* Name is required Partner description Email address* Default insur…" at bounding box center [486, 283] width 333 height 410
click at [436, 438] on div "Cancel Save" at bounding box center [486, 463] width 333 height 50
click at [379, 107] on input "Partner name*" at bounding box center [486, 114] width 314 height 21
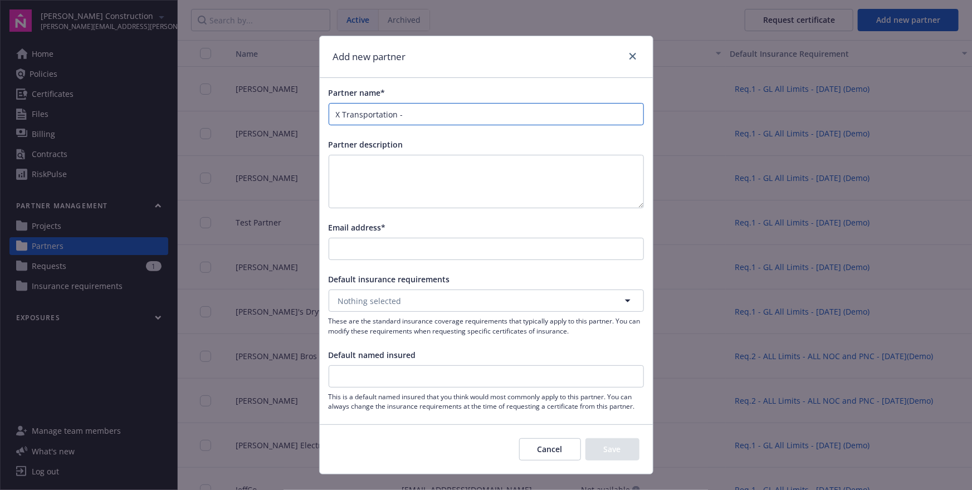
type input "X Transportation -"
click at [359, 378] on input "Default named insured" at bounding box center [486, 376] width 314 height 21
paste input "X Transportation -"
type input "X Transportation"
click at [428, 116] on input "X Transportation -" at bounding box center [486, 114] width 314 height 21
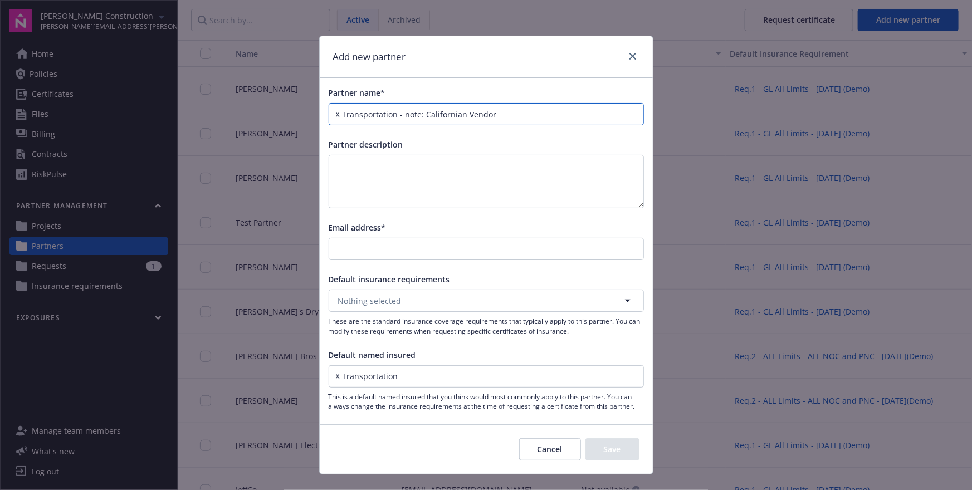
type input "X Transportation - note: Californian Vendor"
click at [395, 371] on input "X Transportation" at bounding box center [486, 376] width 314 height 21
click at [508, 116] on input "X Transportation - note: Californian Vendor" at bounding box center [486, 114] width 314 height 21
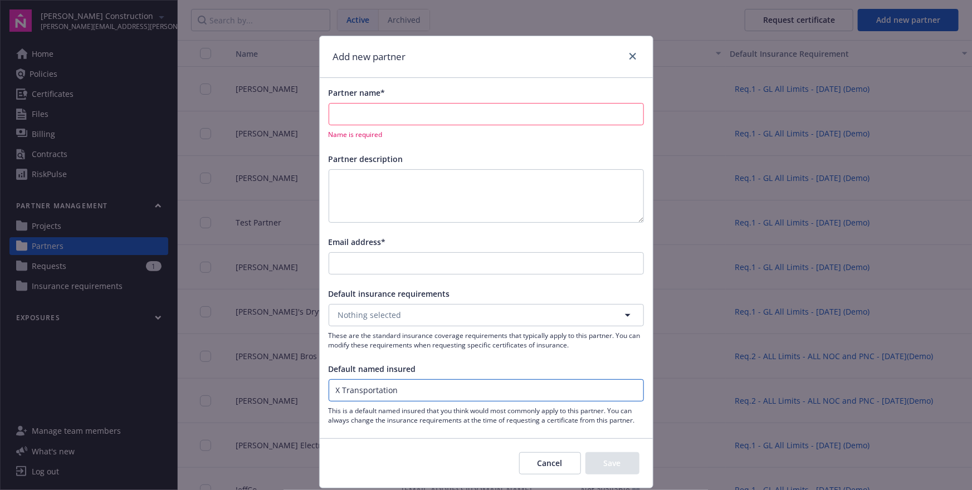
click at [432, 397] on input "X Transportation" at bounding box center [486, 390] width 314 height 21
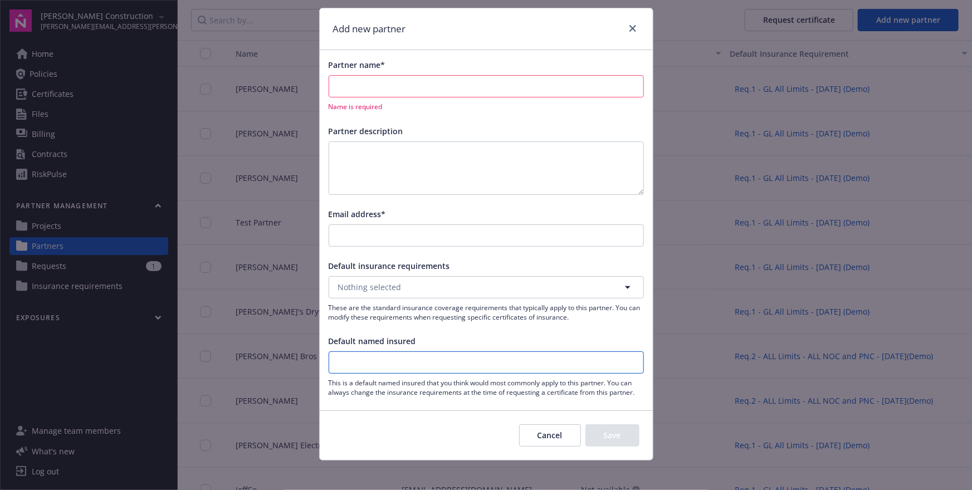
scroll to position [30, 0]
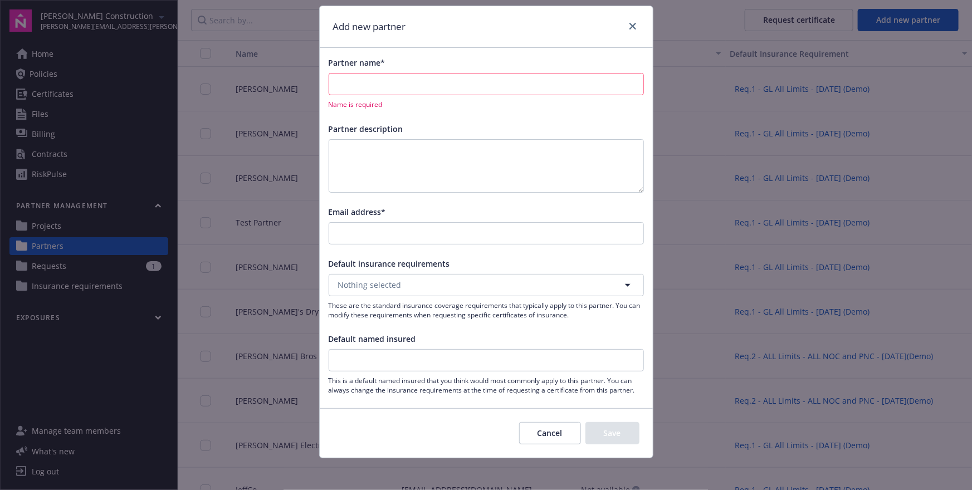
click at [466, 412] on div "Cancel Save" at bounding box center [486, 433] width 333 height 50
click at [474, 443] on div "Cancel Save" at bounding box center [486, 433] width 333 height 50
click at [498, 278] on button "Nothing selected" at bounding box center [486, 285] width 315 height 22
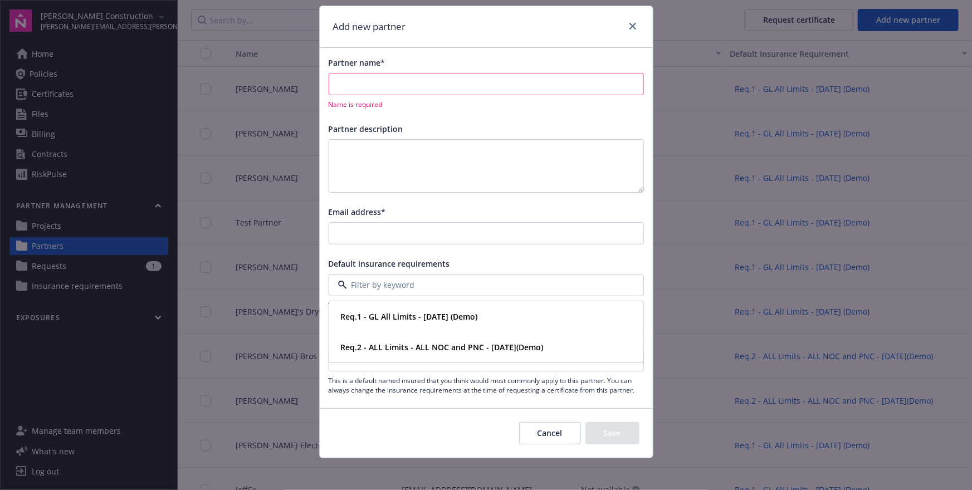
click at [518, 265] on div "Default insurance requirements" at bounding box center [486, 264] width 315 height 12
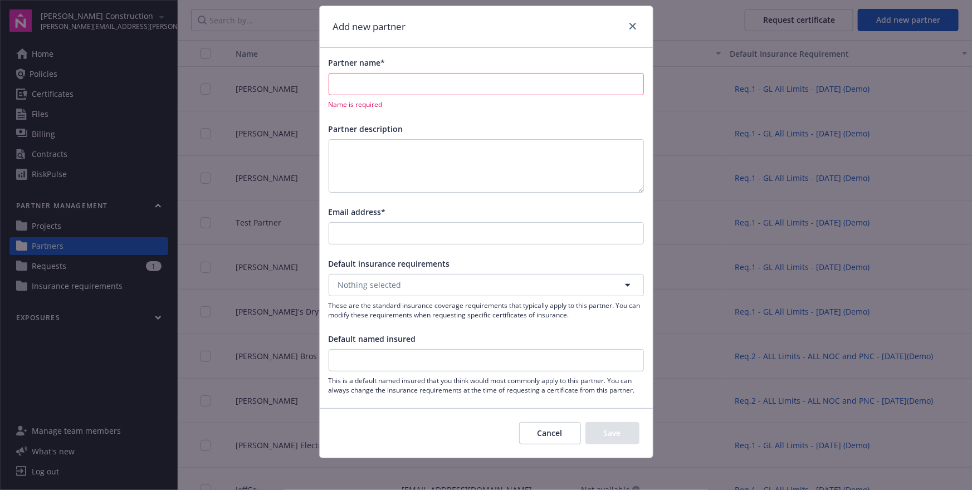
click at [550, 426] on button "Cancel" at bounding box center [550, 433] width 62 height 22
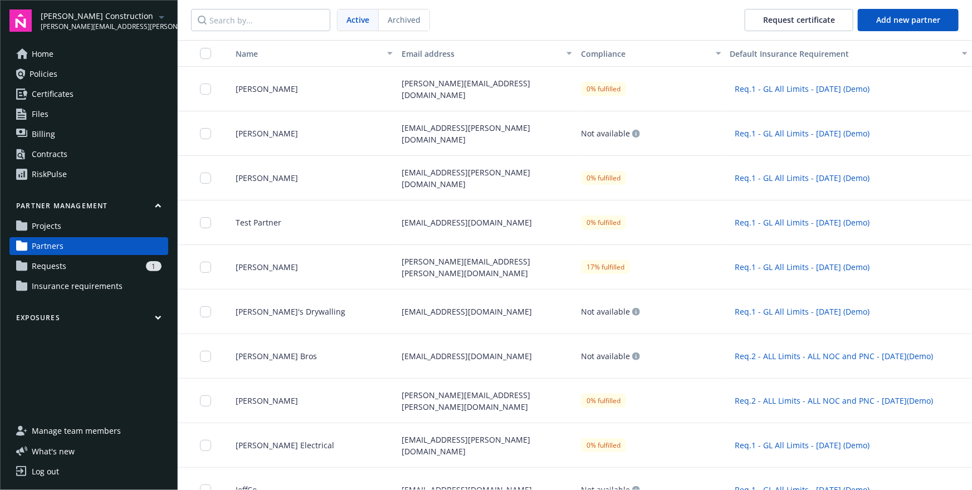
click at [106, 271] on link "Requests 1" at bounding box center [88, 266] width 159 height 18
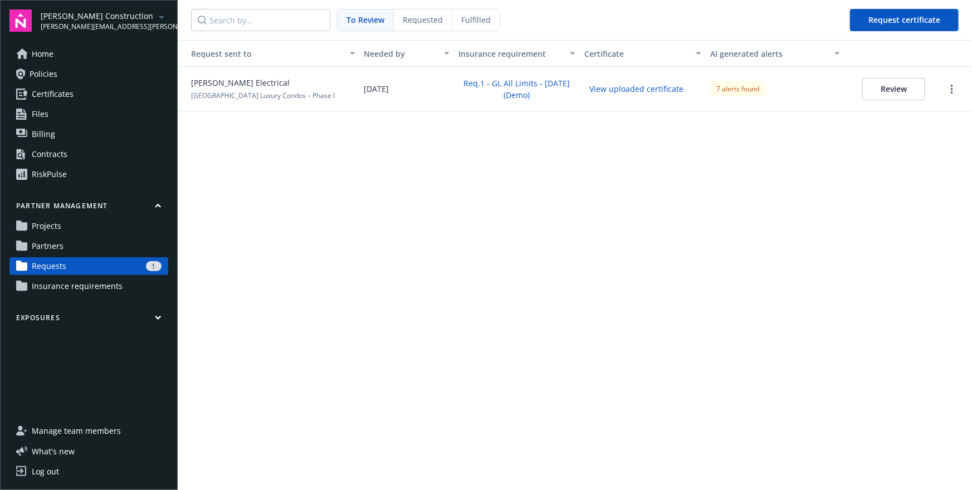
click at [484, 17] on span "Fulfilled" at bounding box center [476, 20] width 30 height 12
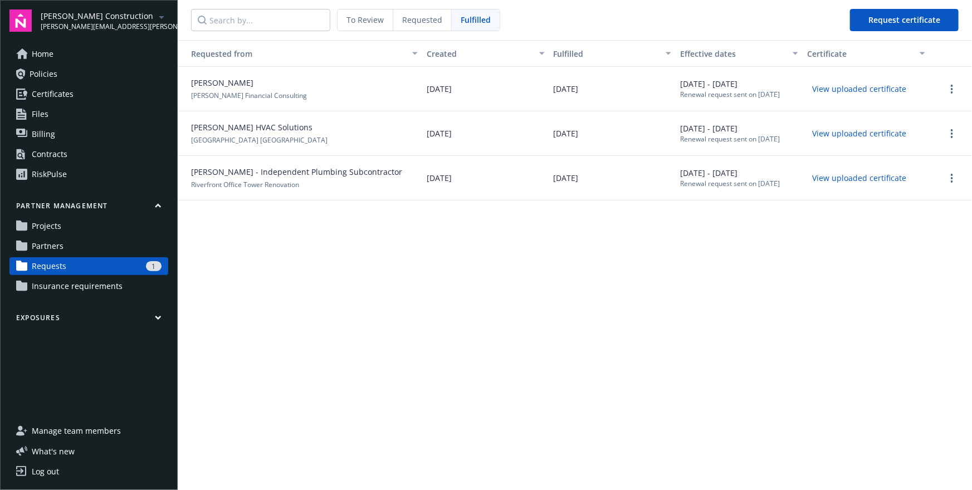
click at [367, 22] on span "To Review" at bounding box center [365, 20] width 37 height 12
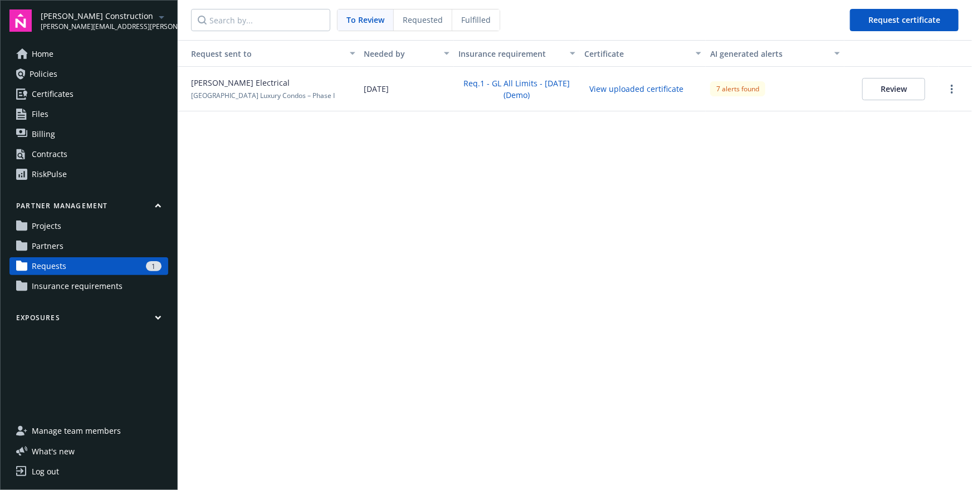
click at [732, 88] on div "7 alerts found" at bounding box center [737, 88] width 55 height 15
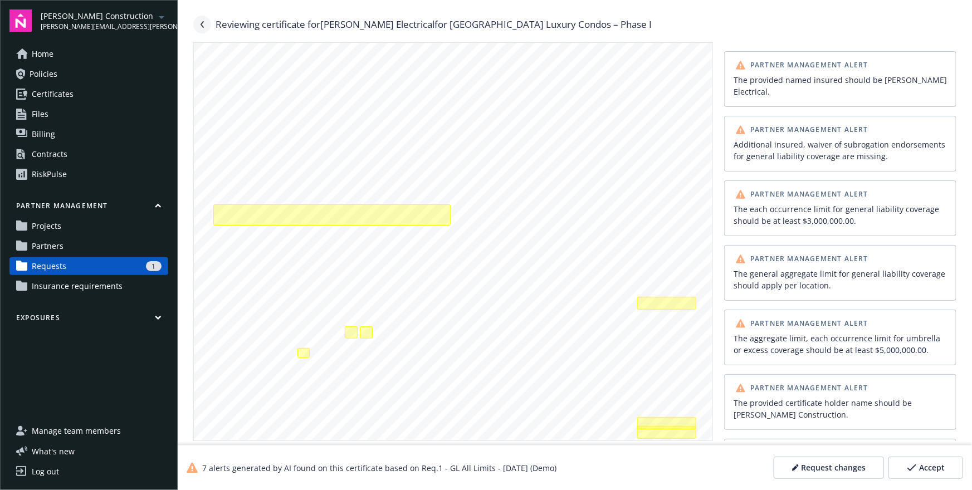
click at [202, 28] on link "Navigate back" at bounding box center [202, 25] width 18 height 18
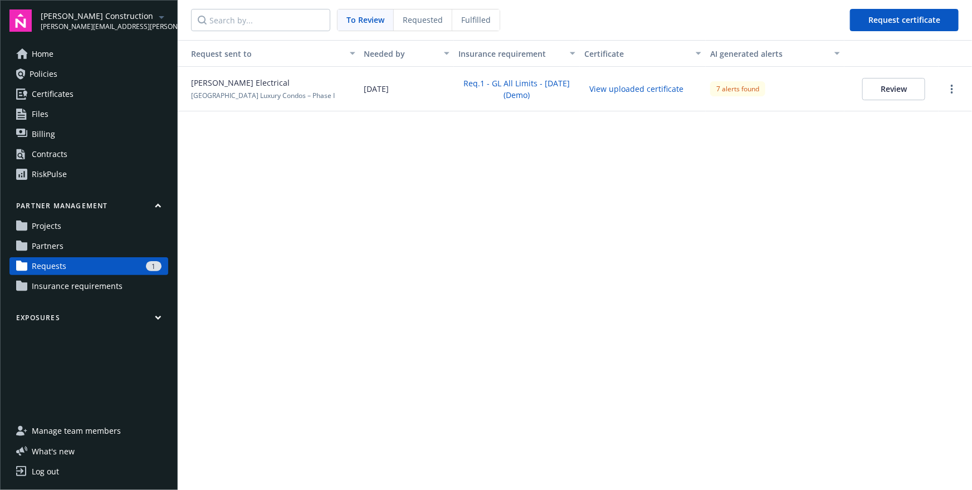
click at [414, 23] on span "Requested" at bounding box center [423, 20] width 40 height 12
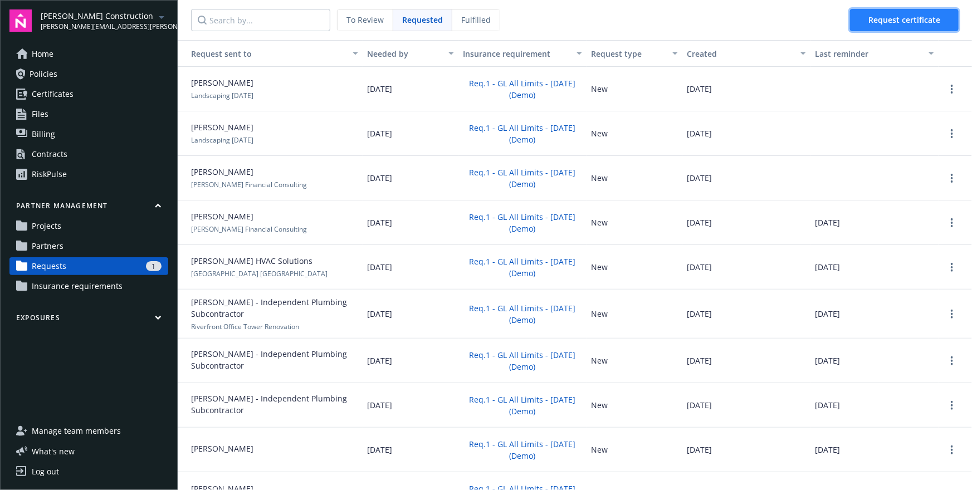
click at [911, 26] on button "Request certificate" at bounding box center [904, 20] width 109 height 22
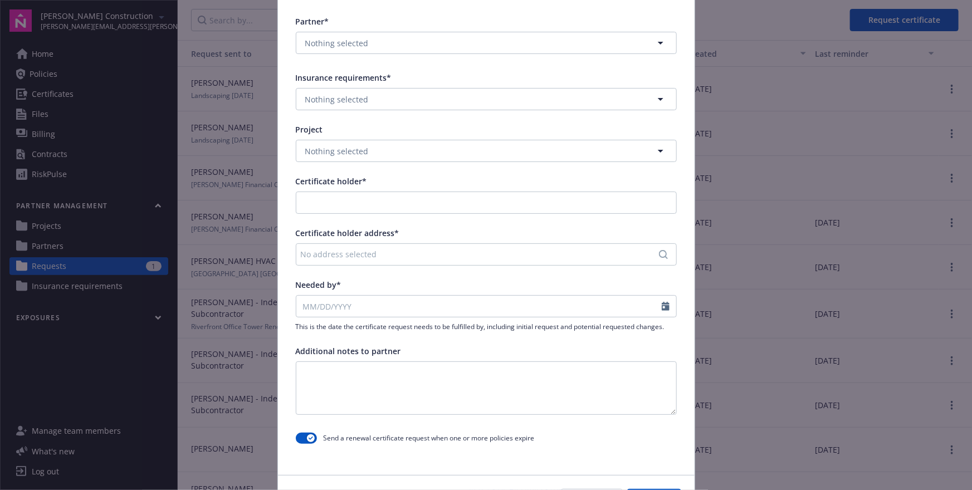
scroll to position [155, 0]
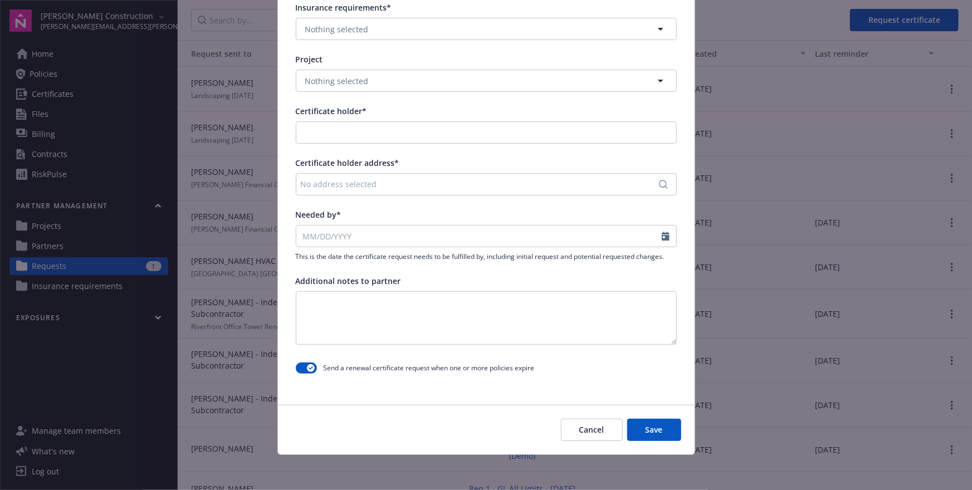
click at [588, 425] on button "Cancel" at bounding box center [592, 430] width 62 height 22
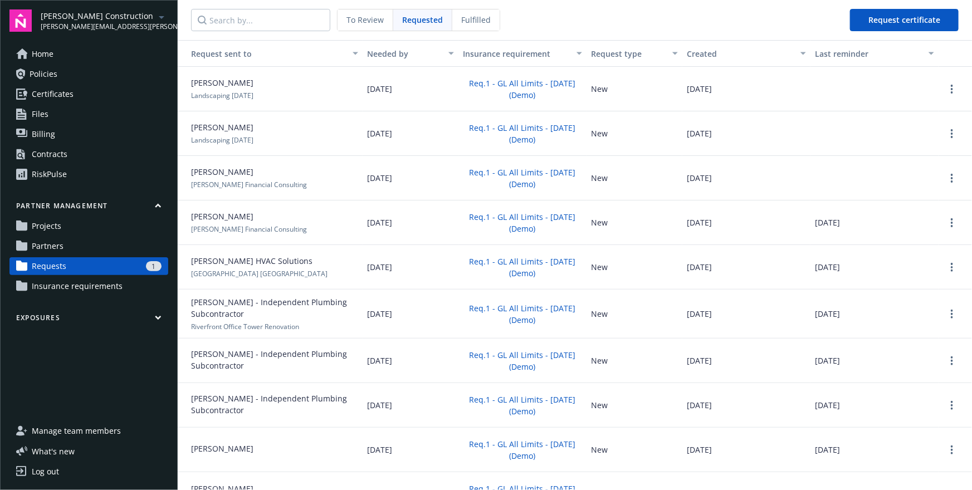
click at [375, 25] on span "To Review" at bounding box center [365, 20] width 37 height 12
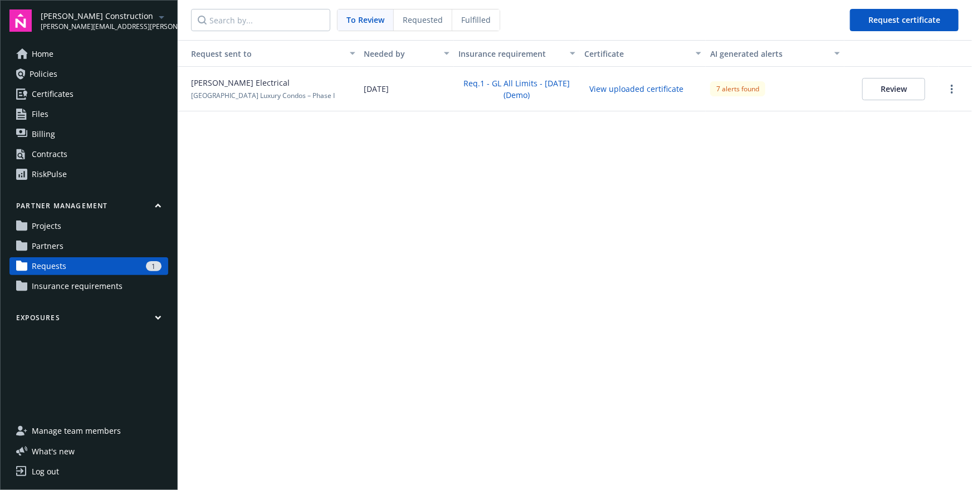
click at [905, 87] on button "Review" at bounding box center [893, 89] width 63 height 22
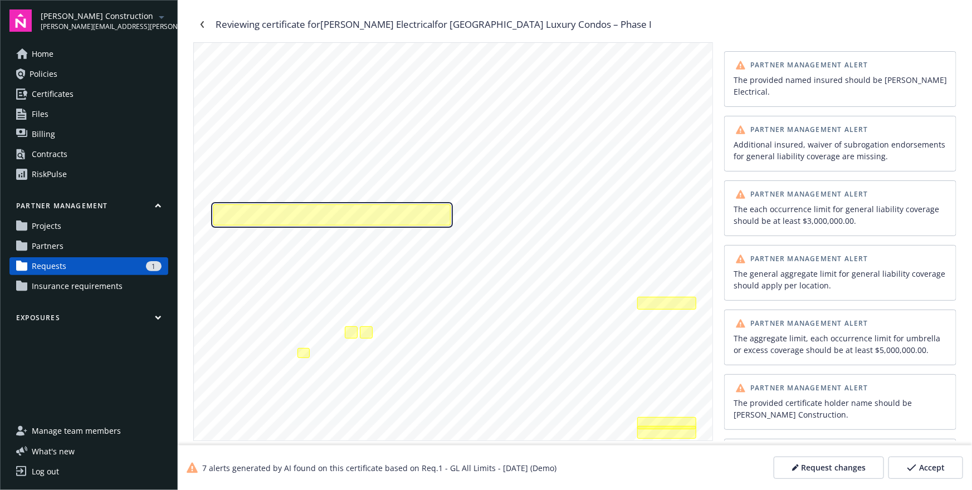
click at [376, 218] on div "The provided named insured should be Epps Electrical." at bounding box center [331, 214] width 237 height 21
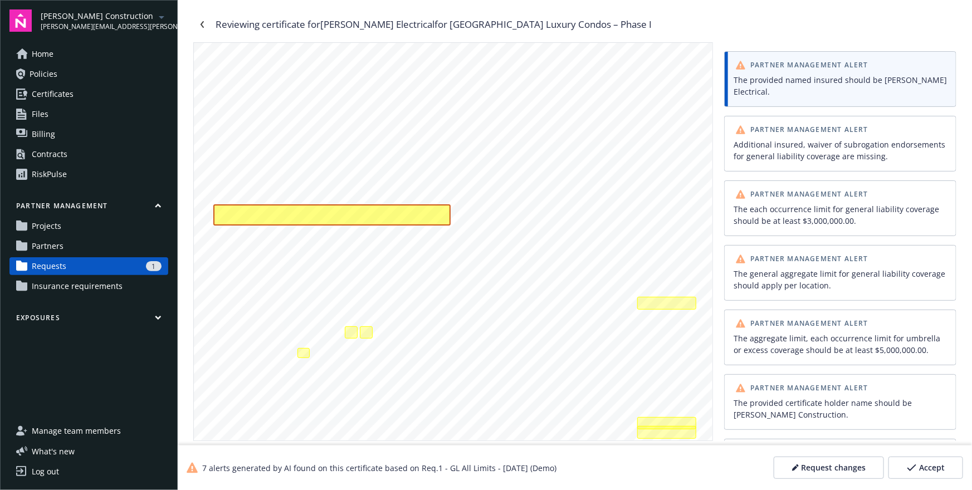
click at [798, 143] on div "Additional insured, waiver of subrogation endorsements for general liability co…" at bounding box center [840, 150] width 213 height 23
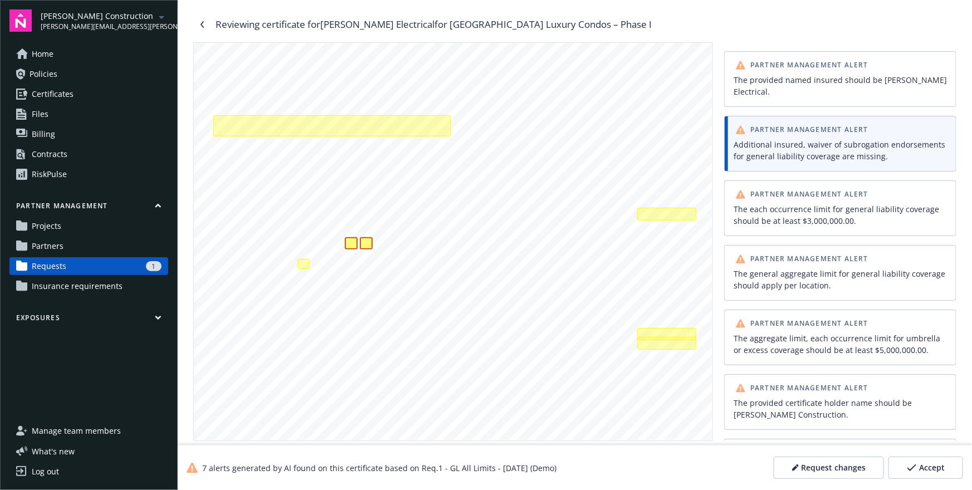
scroll to position [90, 0]
click at [789, 201] on div "The each occurrence limit for general liability coverage should be at least $3,…" at bounding box center [841, 215] width 218 height 28
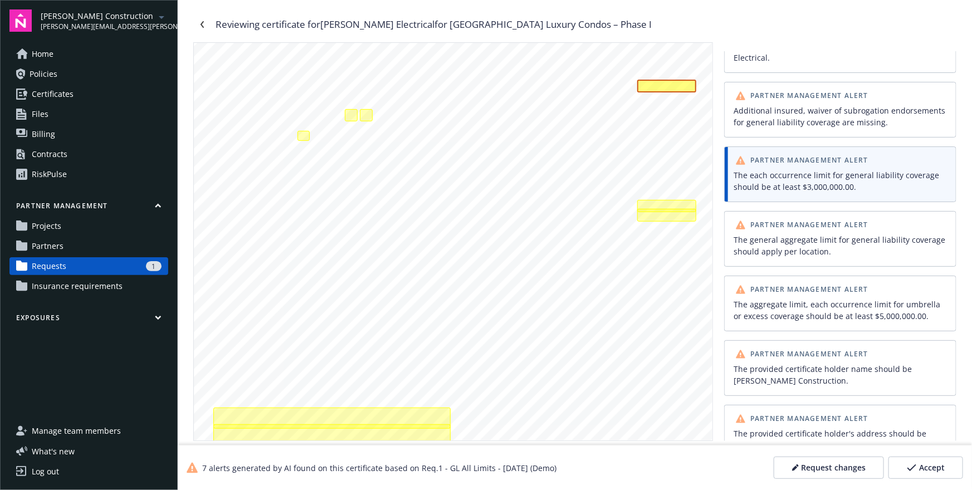
scroll to position [273, 0]
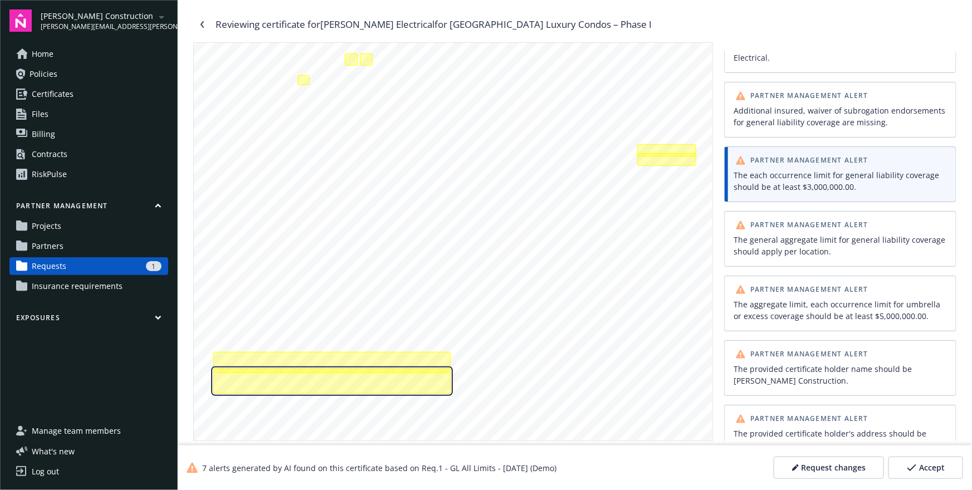
click at [351, 371] on div "The provided certificate holder's address should be 777 Mariners Island Blvd, F…" at bounding box center [331, 381] width 237 height 25
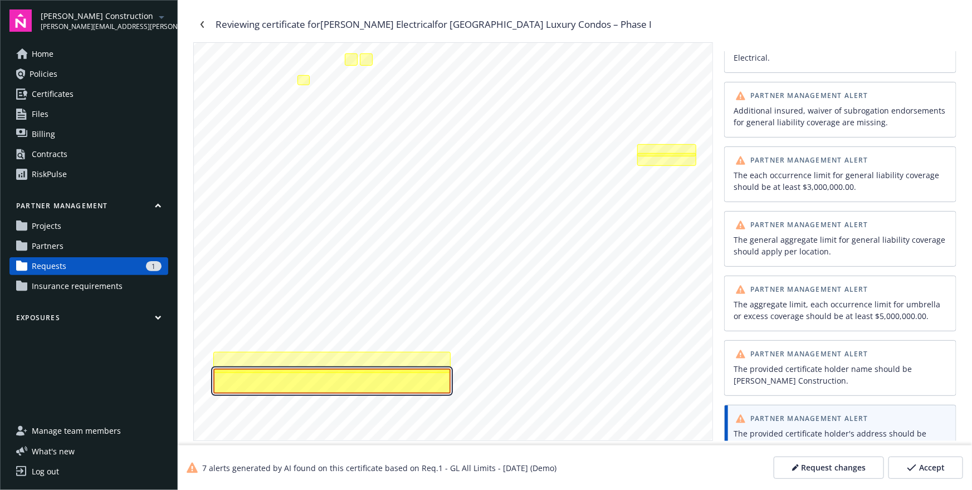
scroll to position [41, 0]
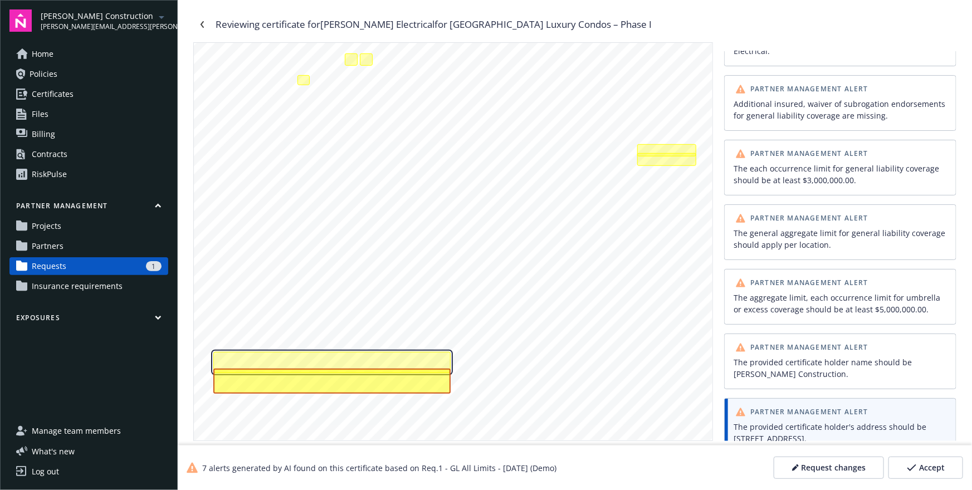
click at [357, 358] on div "The provided certificate holder name should be Staub-Eckert Construction." at bounding box center [331, 362] width 237 height 21
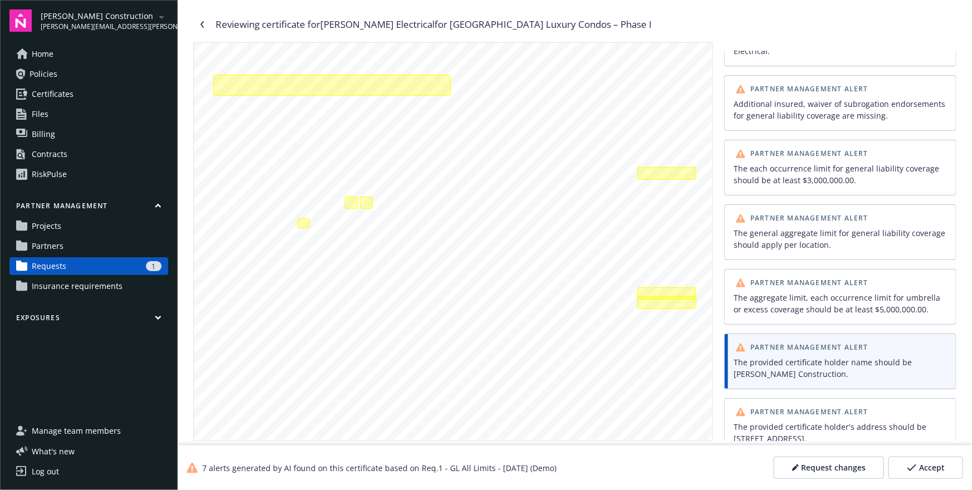
scroll to position [0, 0]
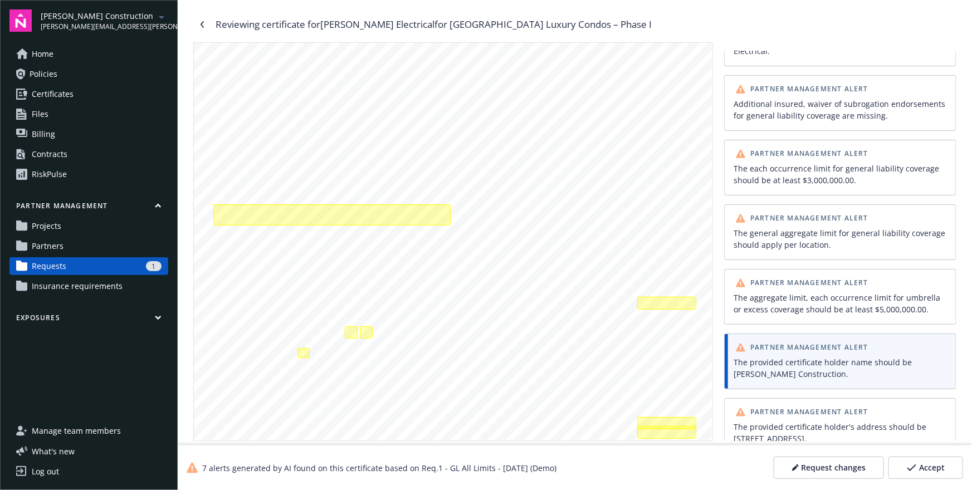
click at [798, 292] on div "The aggregate limit, each occurrence limit for umbrella or excess coverage shou…" at bounding box center [840, 303] width 213 height 23
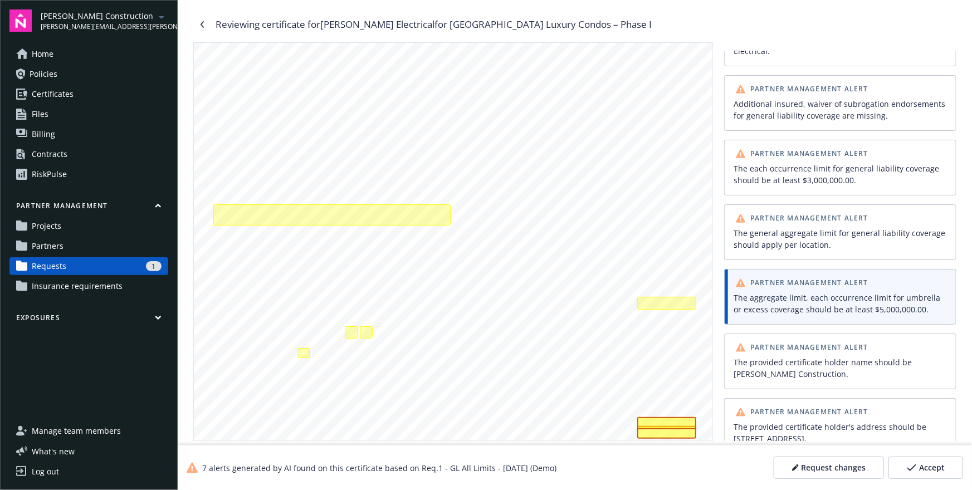
click at [809, 227] on div "The general aggregate limit for general liability coverage should apply per loc…" at bounding box center [840, 238] width 213 height 23
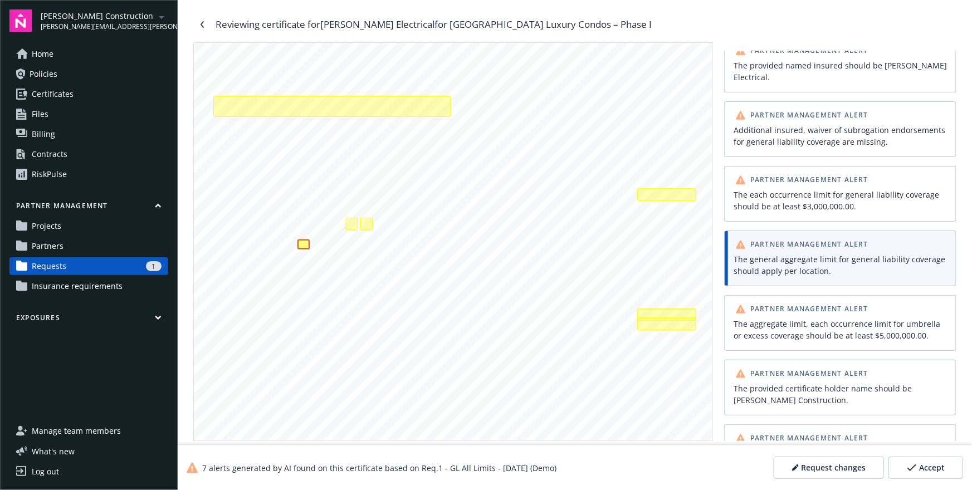
scroll to position [111, 0]
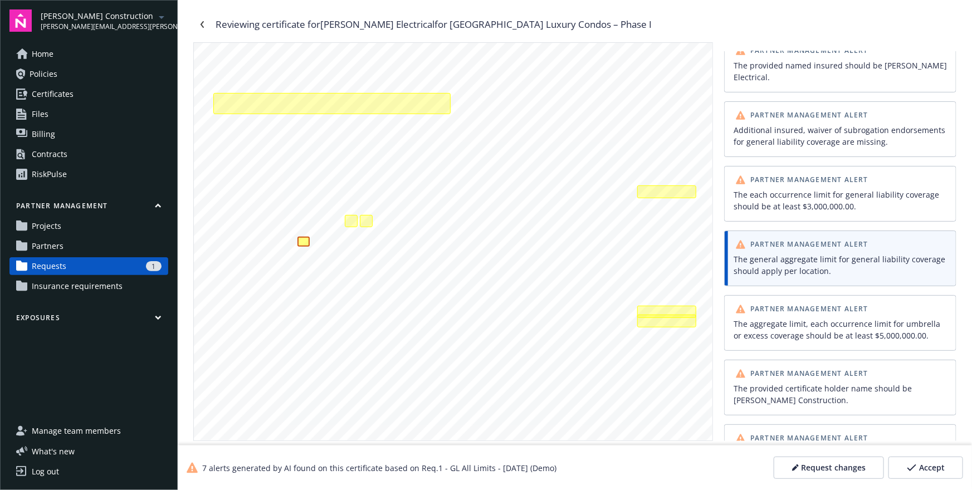
click at [761, 320] on div "The aggregate limit, each occurrence limit for umbrella or excess coverage shou…" at bounding box center [840, 329] width 213 height 23
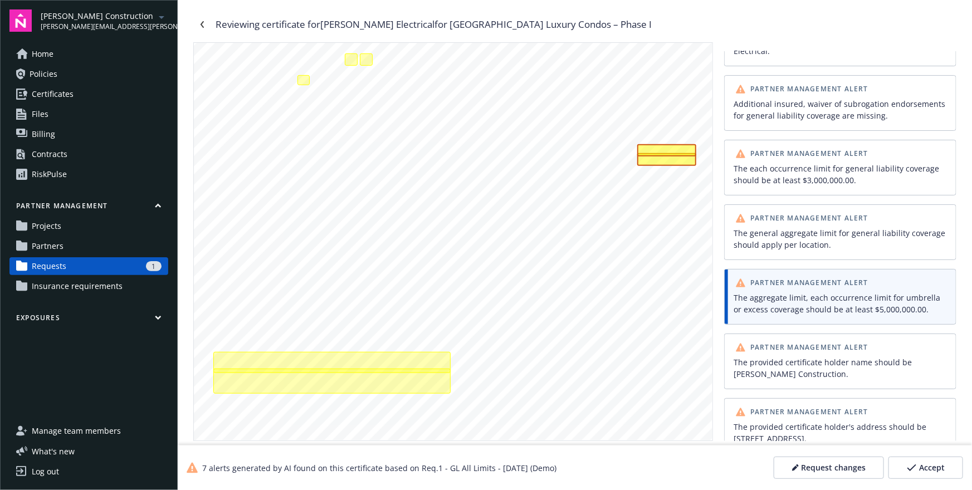
scroll to position [0, 0]
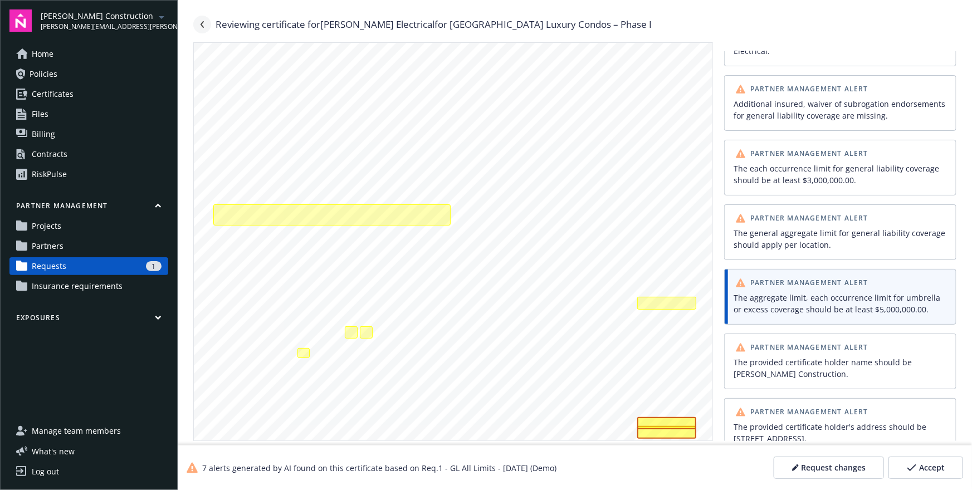
click at [205, 24] on icon "Navigate back" at bounding box center [202, 24] width 7 height 7
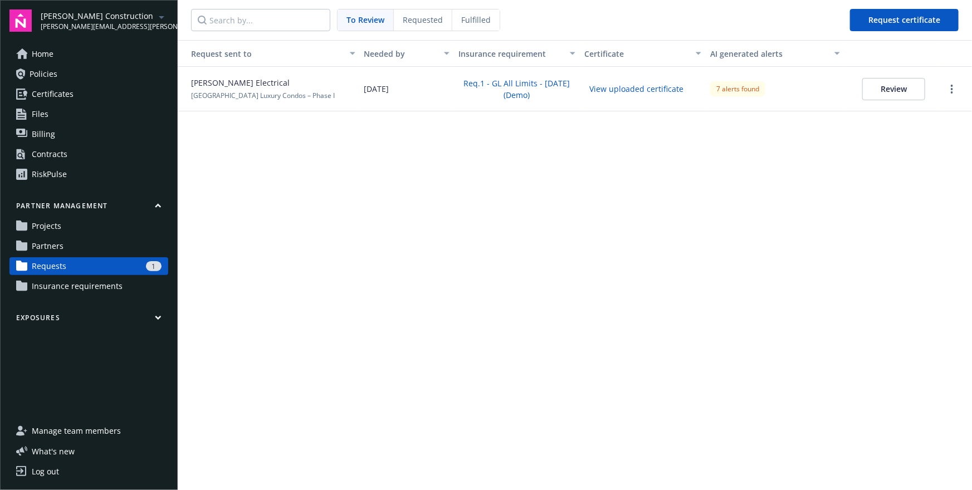
click at [470, 18] on span "Fulfilled" at bounding box center [476, 20] width 30 height 12
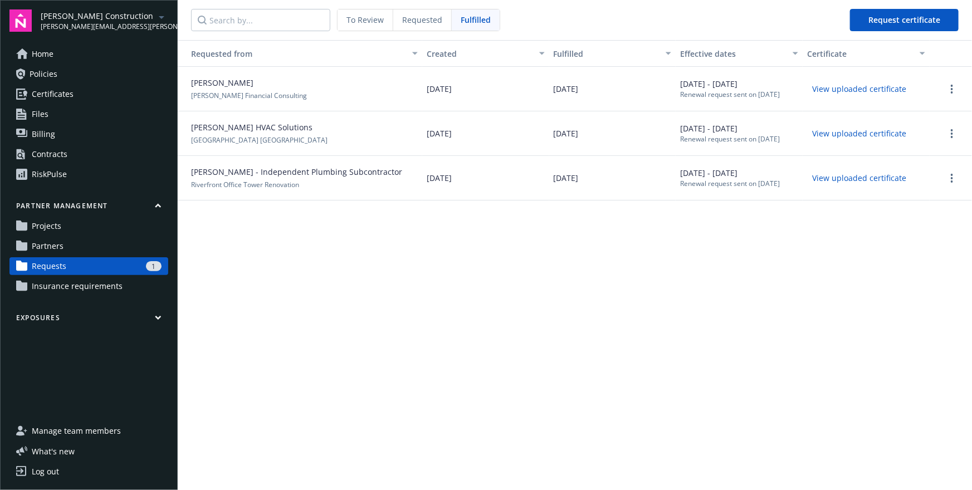
click at [864, 89] on button "View uploaded certificate" at bounding box center [859, 88] width 104 height 17
click at [428, 236] on div "Requested from Created Fulfilled Effective dates Certificate [PERSON_NAME] [PER…" at bounding box center [575, 265] width 795 height 450
click at [418, 31] on div "To Review Requested Fulfilled" at bounding box center [345, 20] width 309 height 22
click at [418, 26] on div "Requested" at bounding box center [422, 19] width 59 height 21
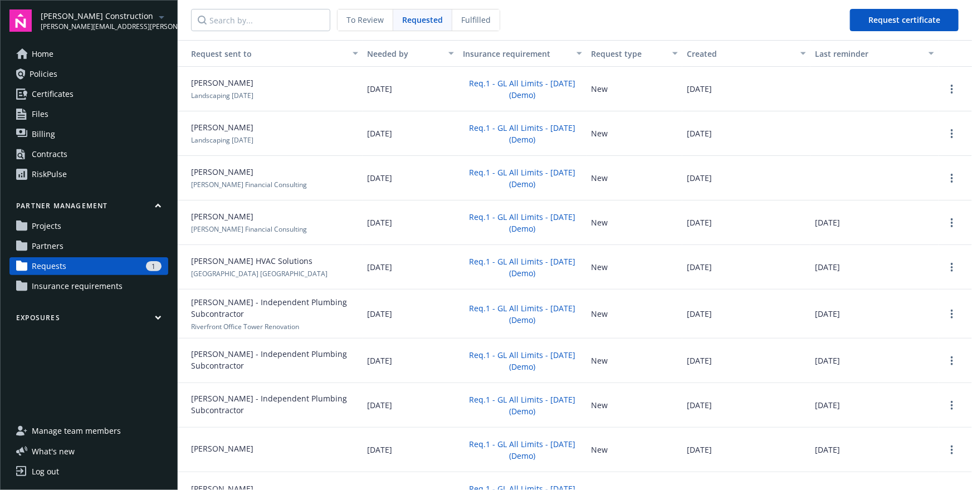
click at [366, 27] on div "To Review" at bounding box center [366, 19] width 56 height 21
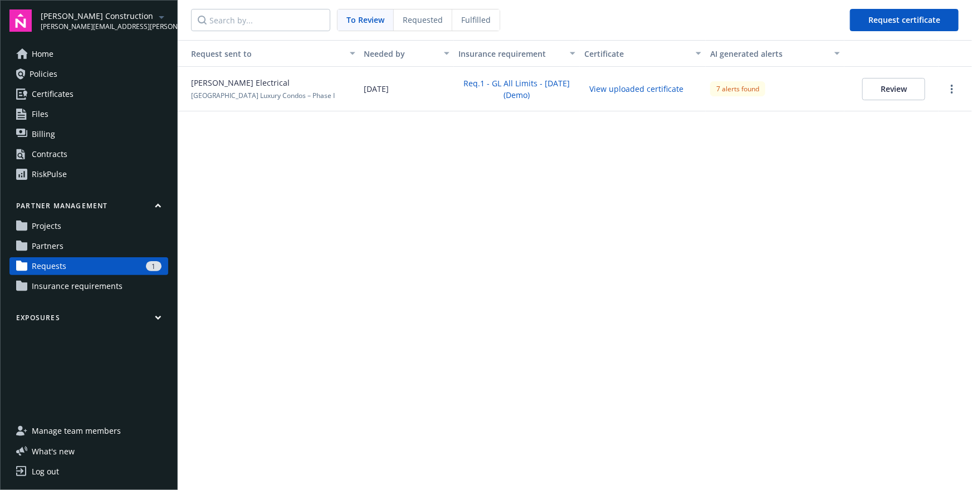
click at [886, 89] on button "Review" at bounding box center [893, 89] width 63 height 22
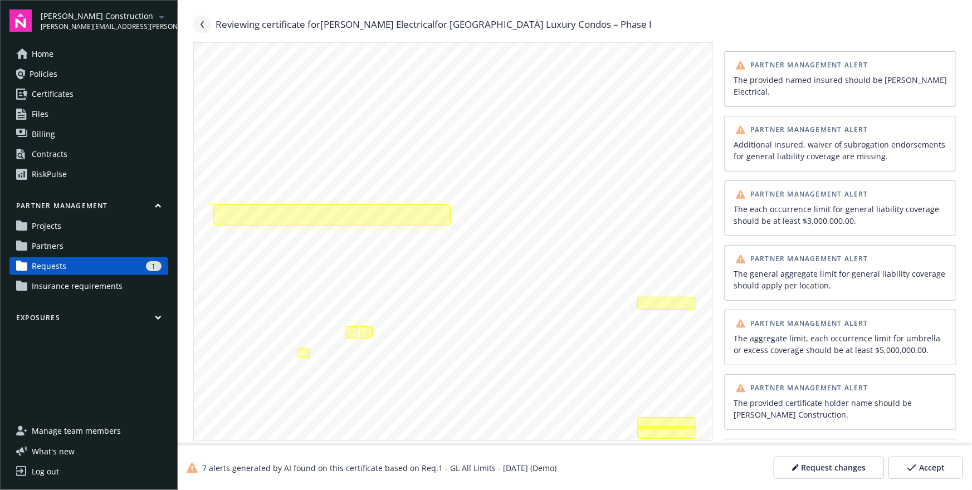
click at [207, 22] on link "Navigate back" at bounding box center [202, 25] width 18 height 18
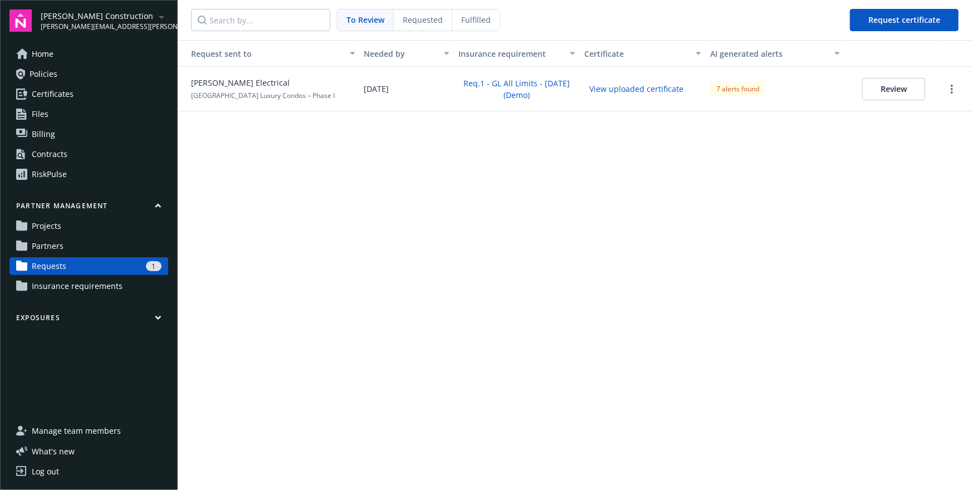
click at [74, 228] on link "Projects" at bounding box center [88, 226] width 159 height 18
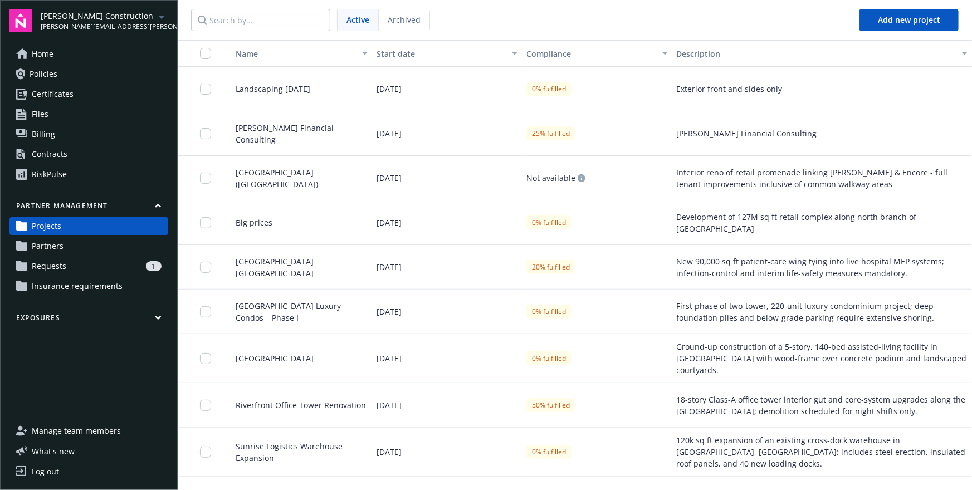
click at [59, 252] on span "Partners" at bounding box center [48, 246] width 32 height 18
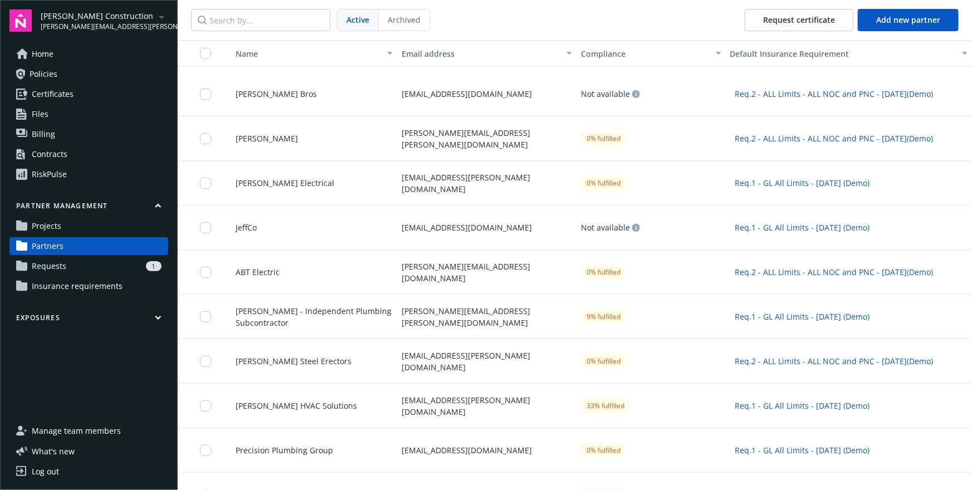
scroll to position [334, 0]
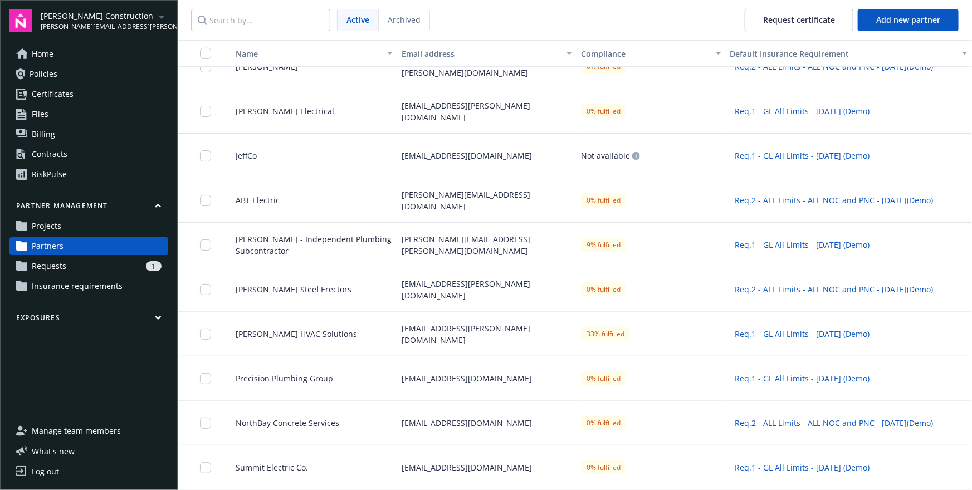
click at [315, 320] on div "[PERSON_NAME] HVAC Solutions" at bounding box center [309, 334] width 175 height 45
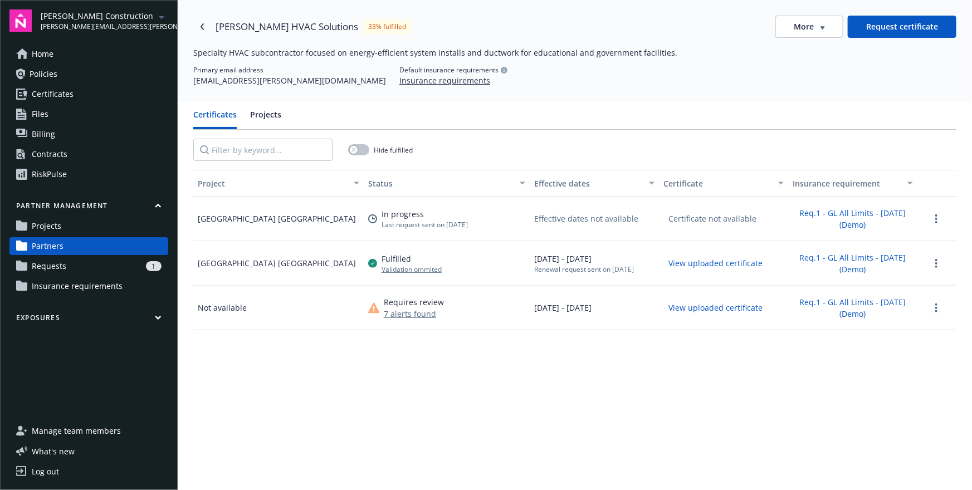
click at [477, 282] on div "Fulfilled Validation ommited" at bounding box center [447, 263] width 166 height 45
drag, startPoint x: 477, startPoint y: 281, endPoint x: 447, endPoint y: 252, distance: 41.4
click at [447, 252] on div "Fulfilled Validation ommited" at bounding box center [447, 263] width 166 height 45
click at [447, 248] on div "Fulfilled Validation ommited" at bounding box center [447, 263] width 166 height 45
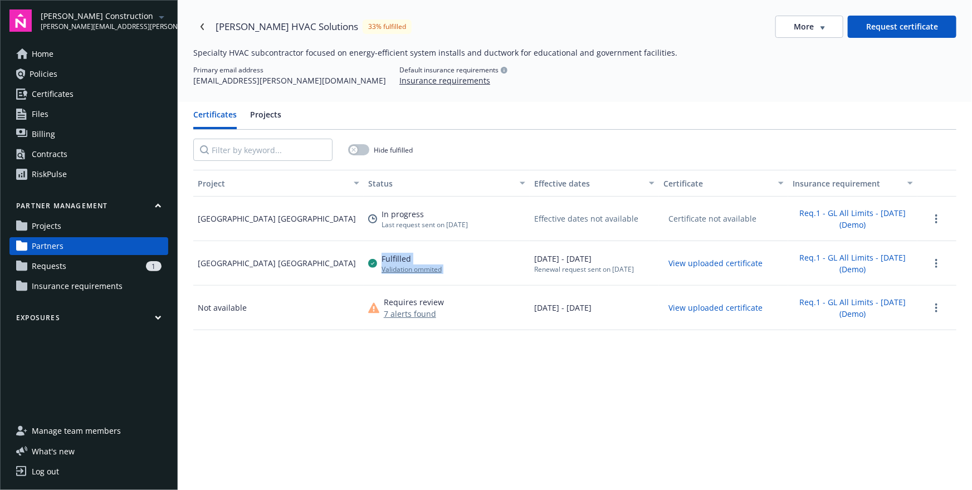
drag, startPoint x: 447, startPoint y: 248, endPoint x: 475, endPoint y: 266, distance: 33.3
click at [475, 266] on div "Fulfilled Validation ommited" at bounding box center [447, 263] width 166 height 45
click at [491, 266] on div "Fulfilled Validation ommited" at bounding box center [447, 263] width 166 height 45
click at [938, 266] on link "more" at bounding box center [936, 263] width 13 height 13
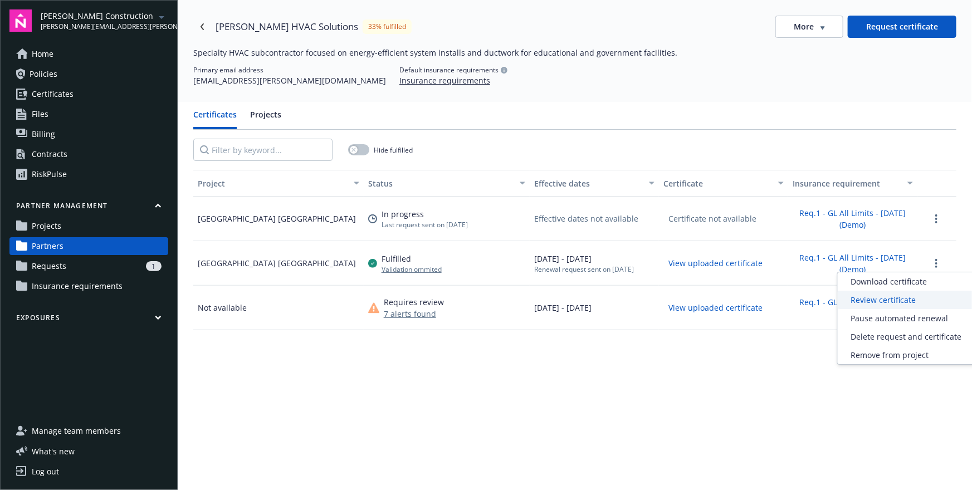
click at [879, 299] on div "Review certificate" at bounding box center [907, 300] width 138 height 18
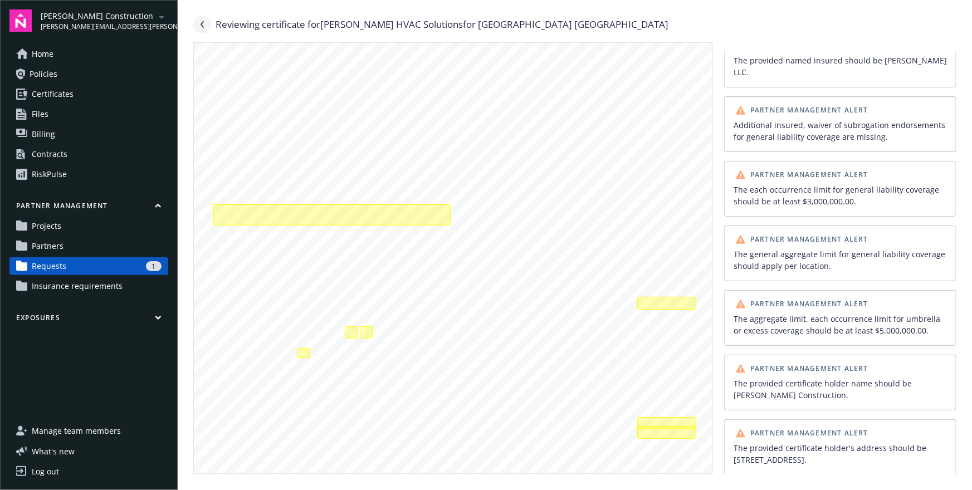
click at [202, 26] on icon "Navigate back" at bounding box center [202, 24] width 3 height 7
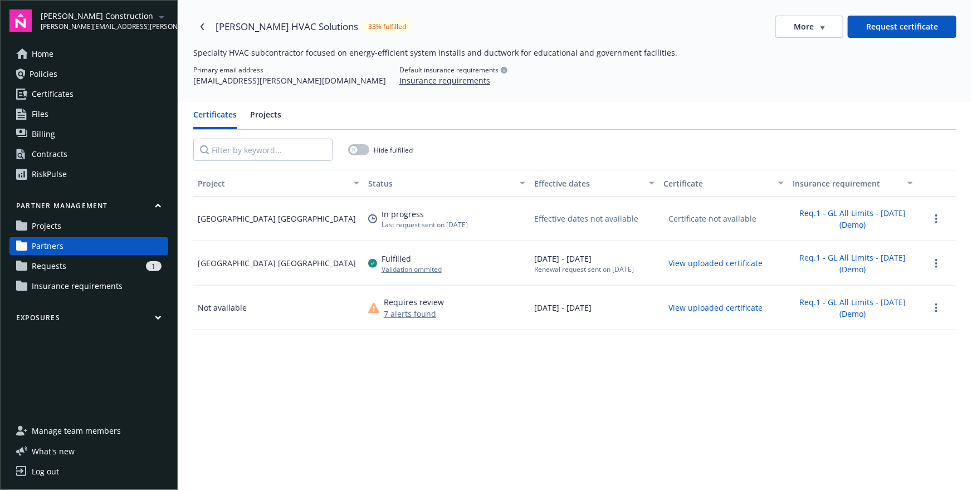
click at [534, 396] on div "Project Status Effective dates Certificate Insurance requirement [GEOGRAPHIC_DA…" at bounding box center [574, 395] width 763 height 450
click at [420, 364] on div "Project Status Effective dates Certificate Insurance requirement [GEOGRAPHIC_DA…" at bounding box center [574, 395] width 763 height 450
click at [559, 157] on div "Hide fulfilled" at bounding box center [574, 150] width 763 height 40
click at [580, 369] on div "Project Status Effective dates Certificate Insurance requirement [GEOGRAPHIC_DA…" at bounding box center [574, 395] width 763 height 450
click at [762, 123] on div "Certificates Projects" at bounding box center [574, 119] width 763 height 21
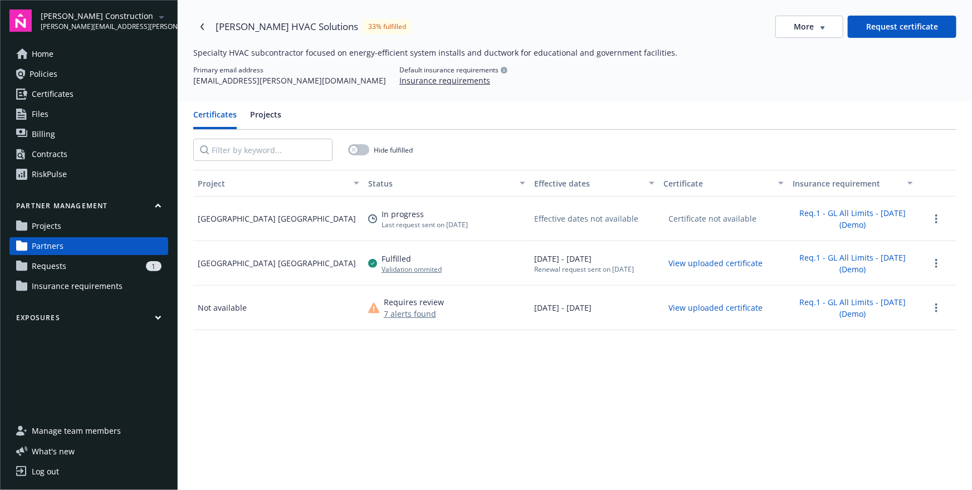
click at [605, 142] on div "Hide fulfilled" at bounding box center [574, 150] width 763 height 40
